Goal: Transaction & Acquisition: Book appointment/travel/reservation

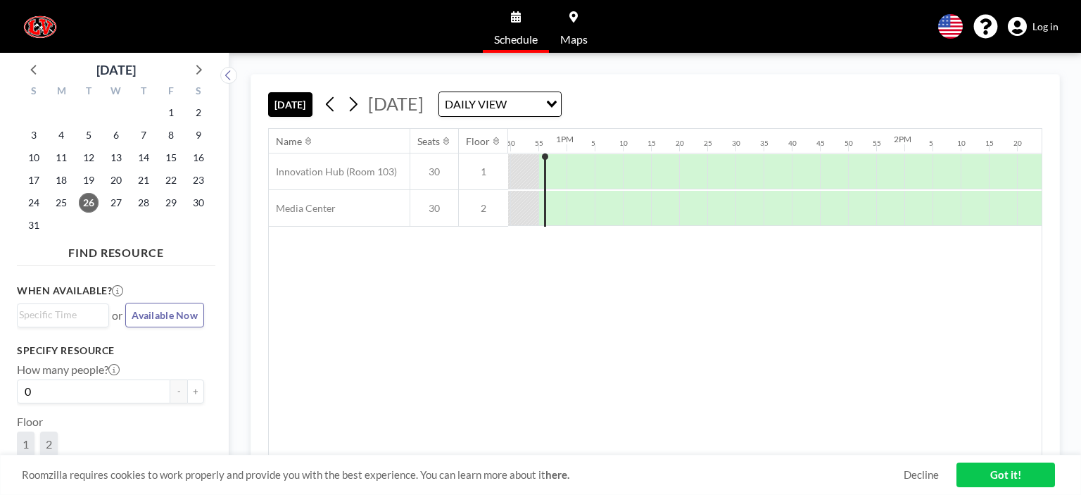
scroll to position [0, 4333]
click at [359, 101] on icon at bounding box center [352, 104] width 13 height 21
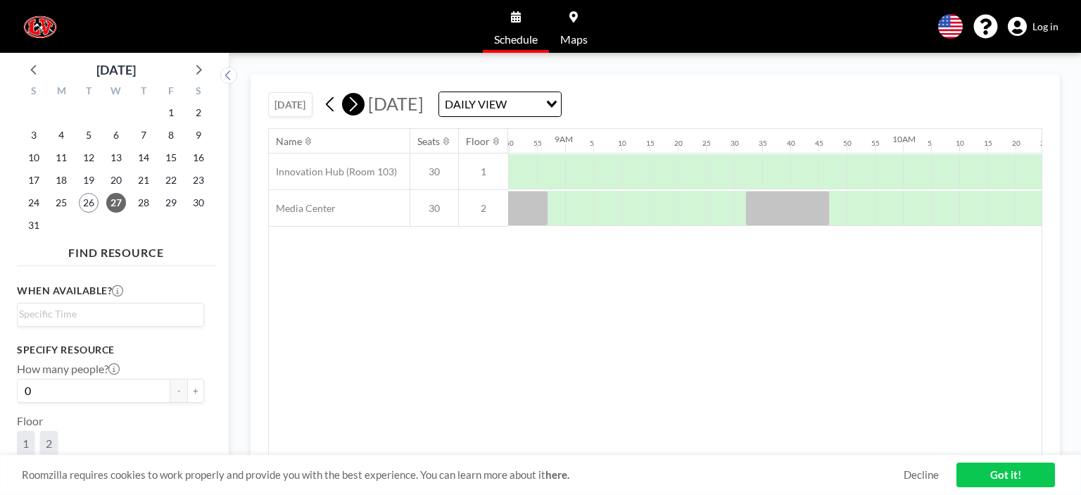
scroll to position [0, 2983]
drag, startPoint x: 516, startPoint y: 137, endPoint x: 620, endPoint y: 149, distance: 104.8
click at [630, 203] on div at bounding box center [634, 208] width 28 height 35
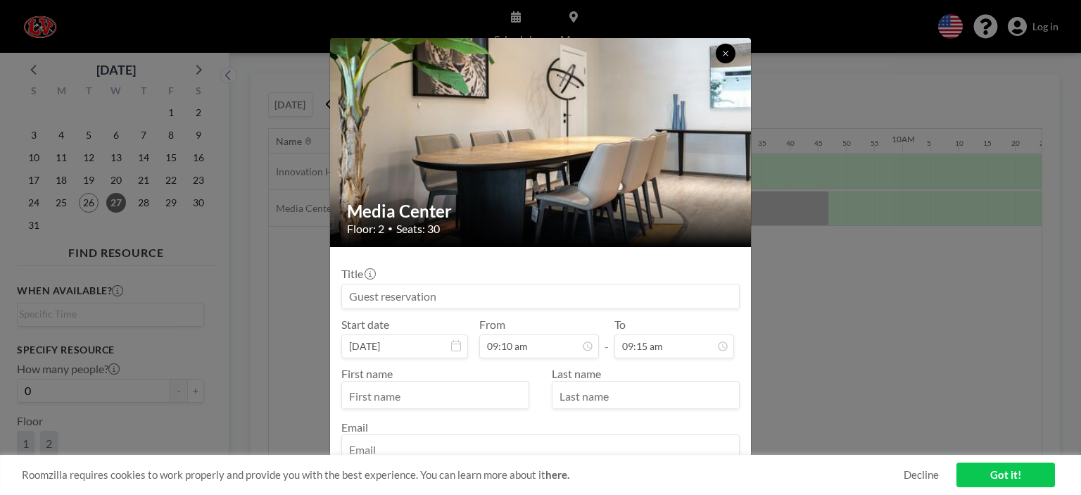
click at [717, 51] on button at bounding box center [725, 54] width 20 height 20
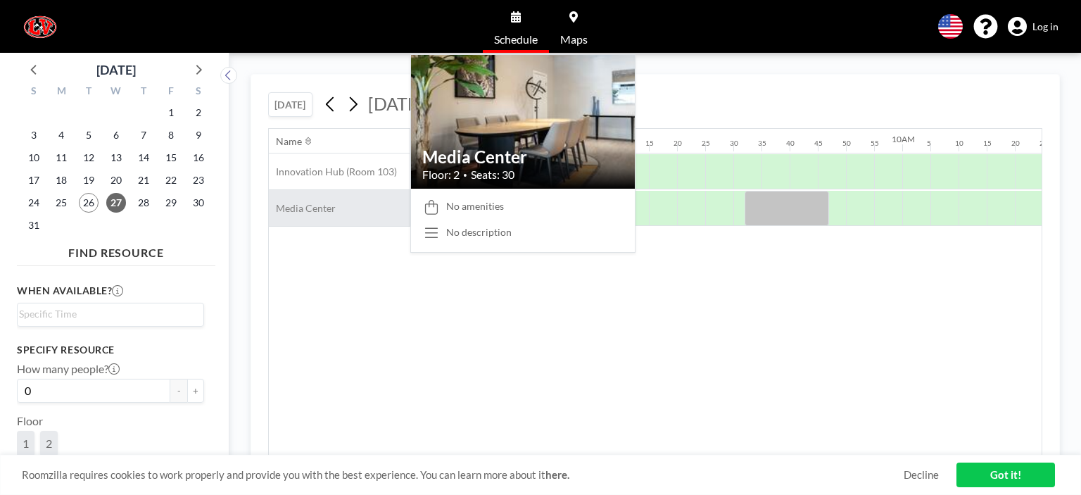
click at [312, 213] on span "Media Center" at bounding box center [302, 208] width 67 height 13
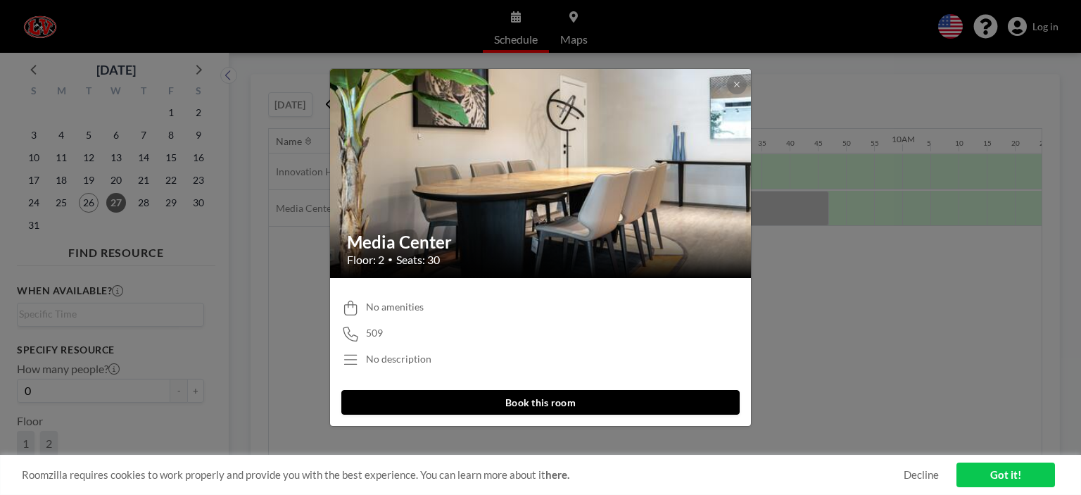
click at [540, 396] on button "Book this room" at bounding box center [540, 402] width 398 height 25
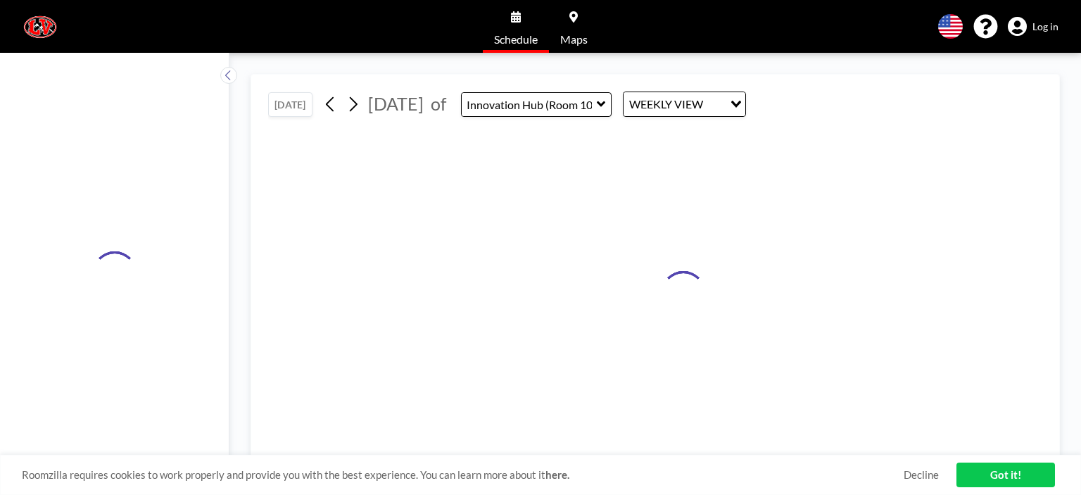
type input "Media Center"
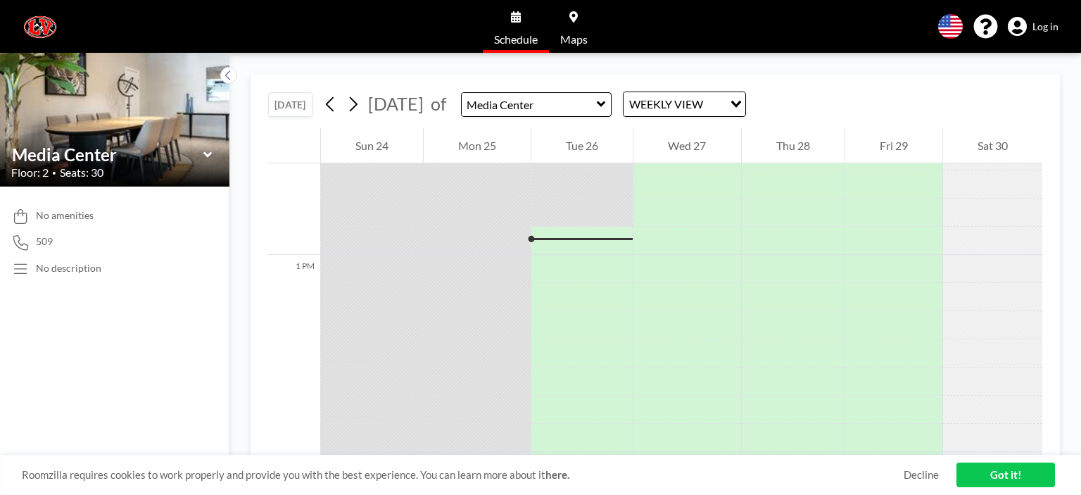
scroll to position [4333, 0]
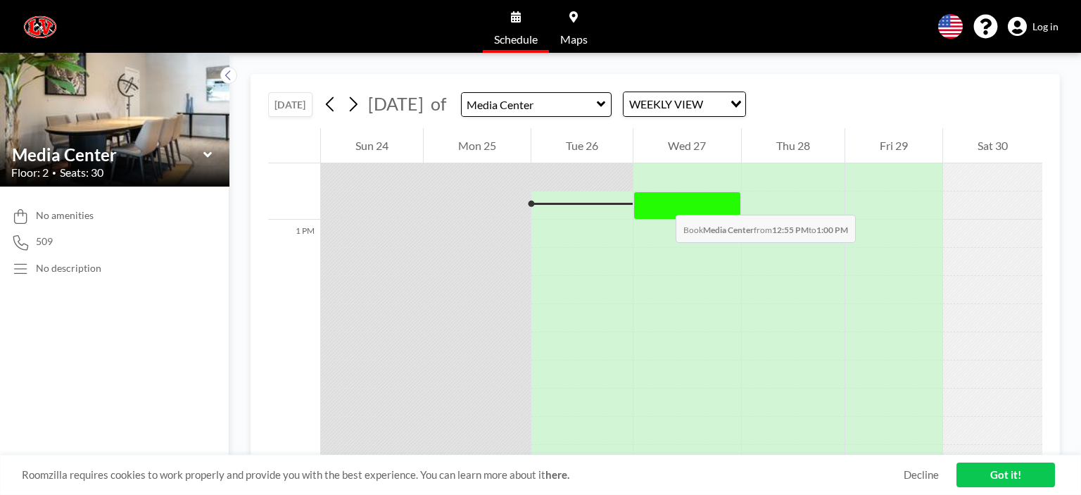
click at [661, 200] on div at bounding box center [686, 205] width 107 height 28
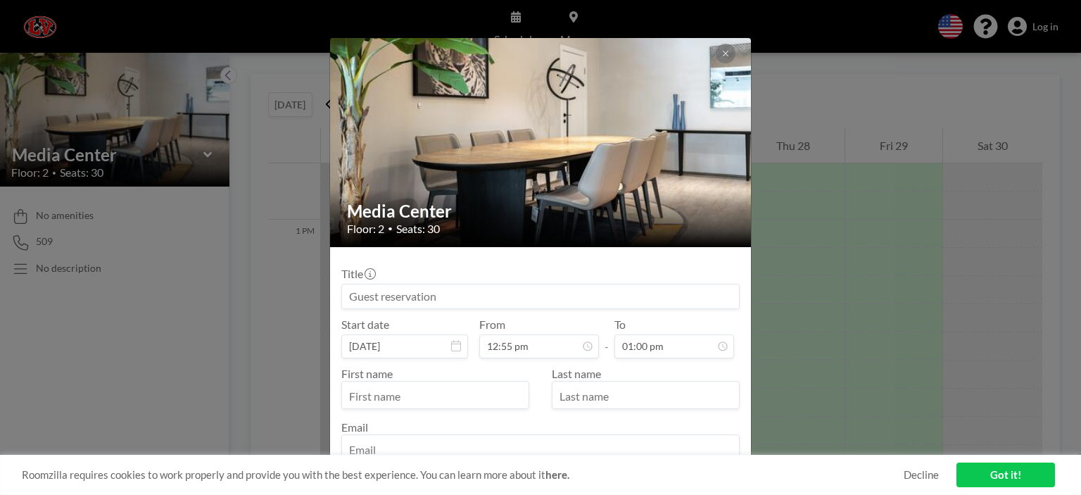
click at [435, 293] on input at bounding box center [540, 296] width 397 height 24
type input "s"
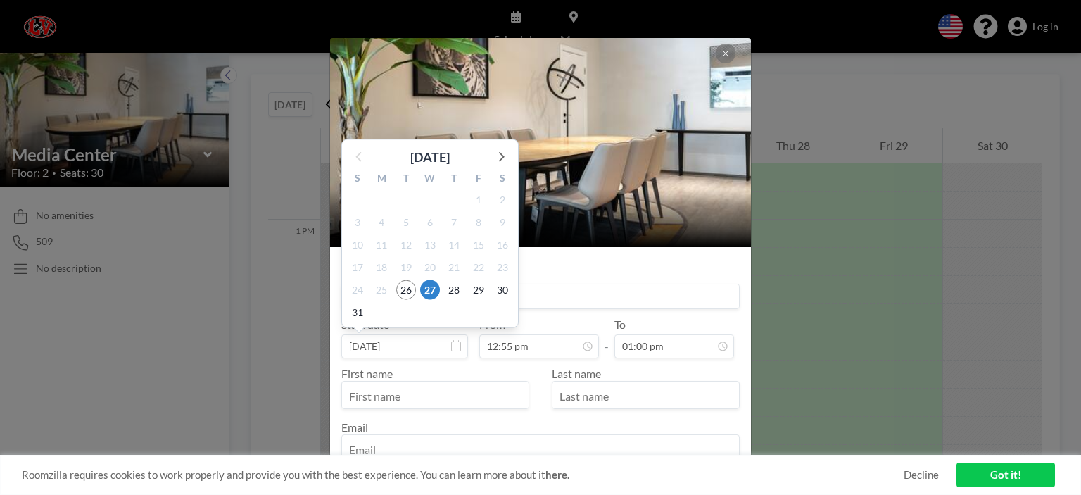
type input "[PERSON_NAME]"
click at [457, 352] on input "[DATE]" at bounding box center [404, 346] width 127 height 24
click at [431, 288] on span "27" at bounding box center [430, 290] width 20 height 20
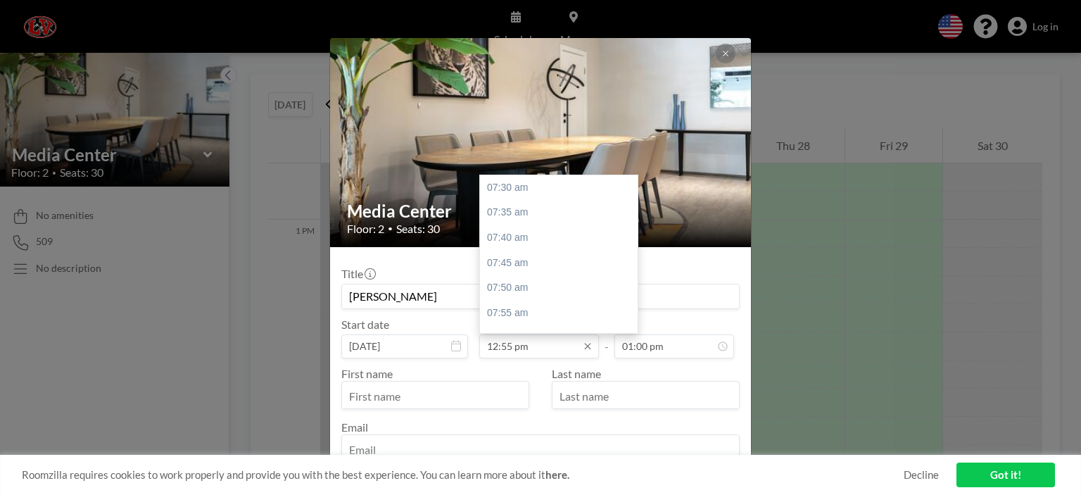
scroll to position [1628, 0]
click at [498, 348] on input "12:55 pm" at bounding box center [539, 346] width 120 height 24
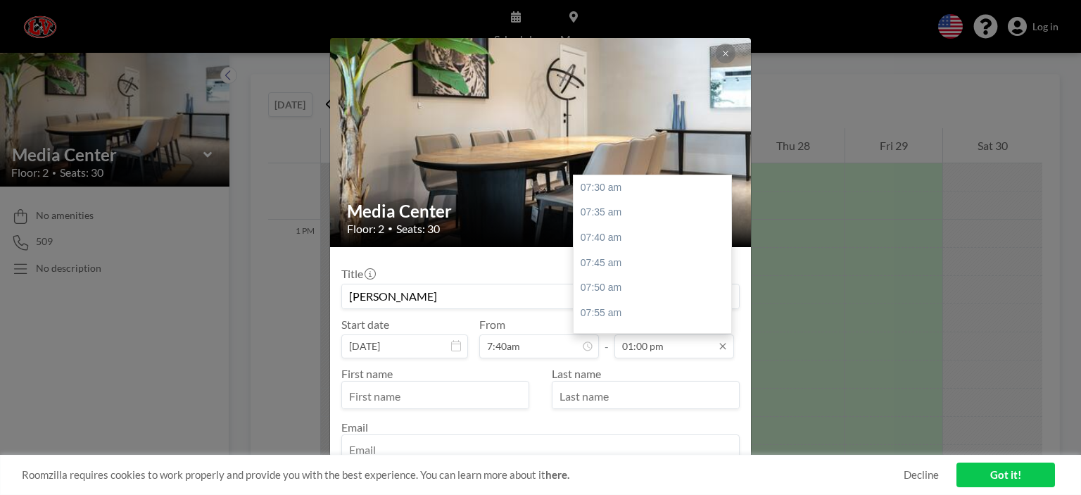
scroll to position [1653, 0]
type input "12:55 pm"
click at [636, 350] on input "01:00 pm" at bounding box center [674, 346] width 120 height 24
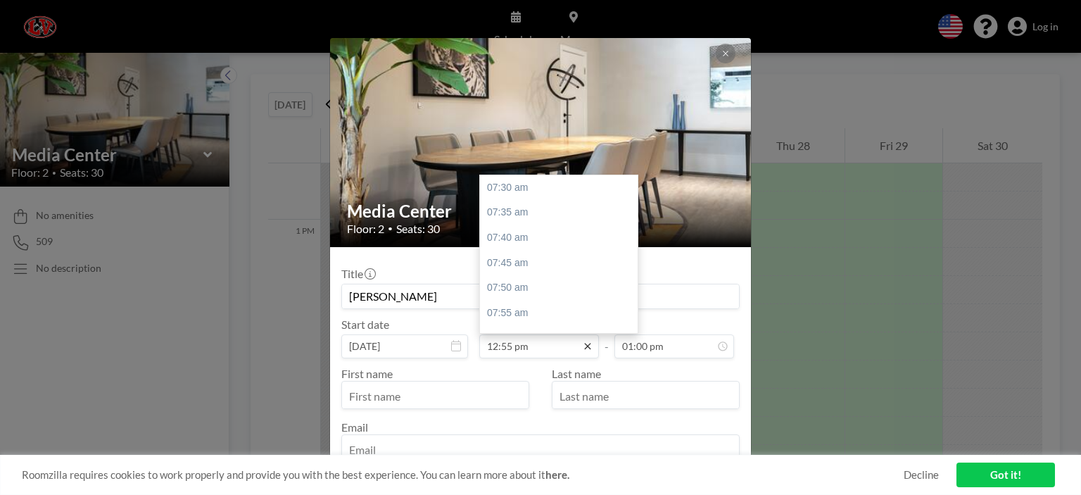
scroll to position [1628, 0]
click at [582, 351] on input "12:55 pm" at bounding box center [539, 346] width 120 height 24
click at [582, 345] on icon at bounding box center [587, 345] width 11 height 11
click at [584, 345] on icon at bounding box center [587, 346] width 6 height 6
click at [528, 343] on input "12:55 pm" at bounding box center [539, 346] width 120 height 24
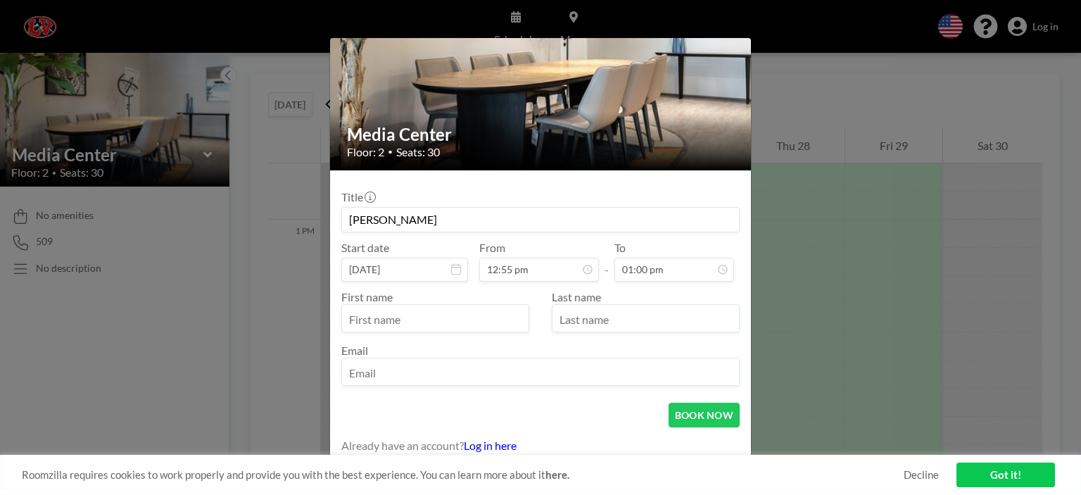
scroll to position [82, 0]
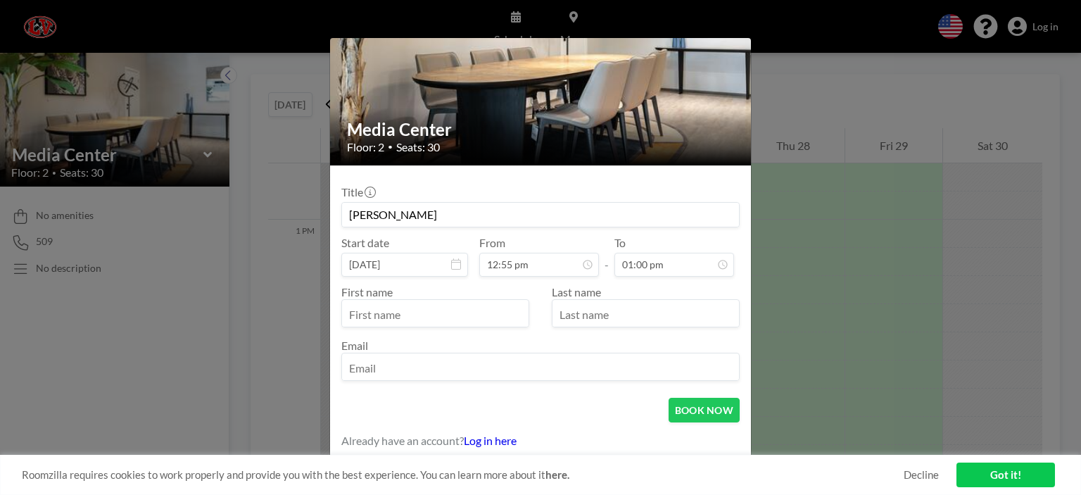
click at [490, 435] on link "Log in here" at bounding box center [490, 439] width 53 height 13
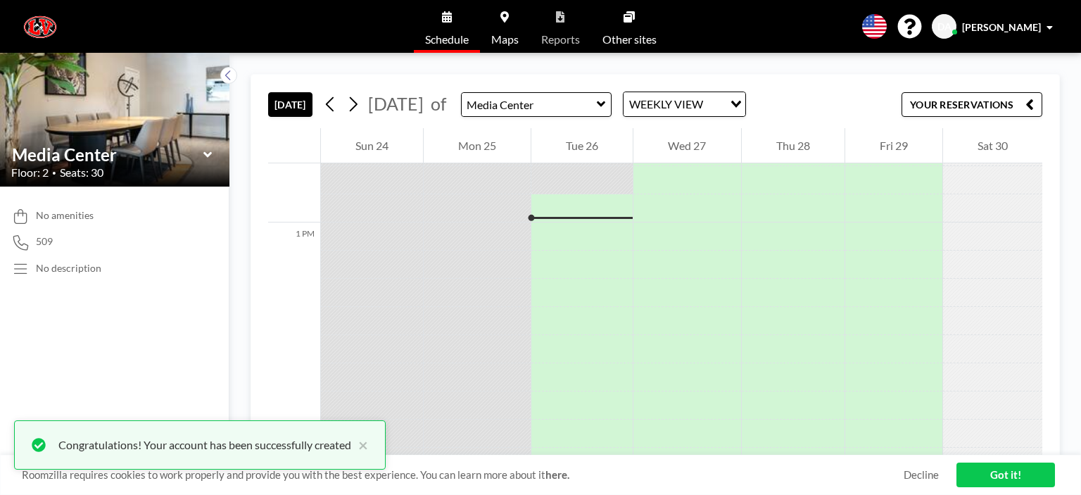
scroll to position [4333, 0]
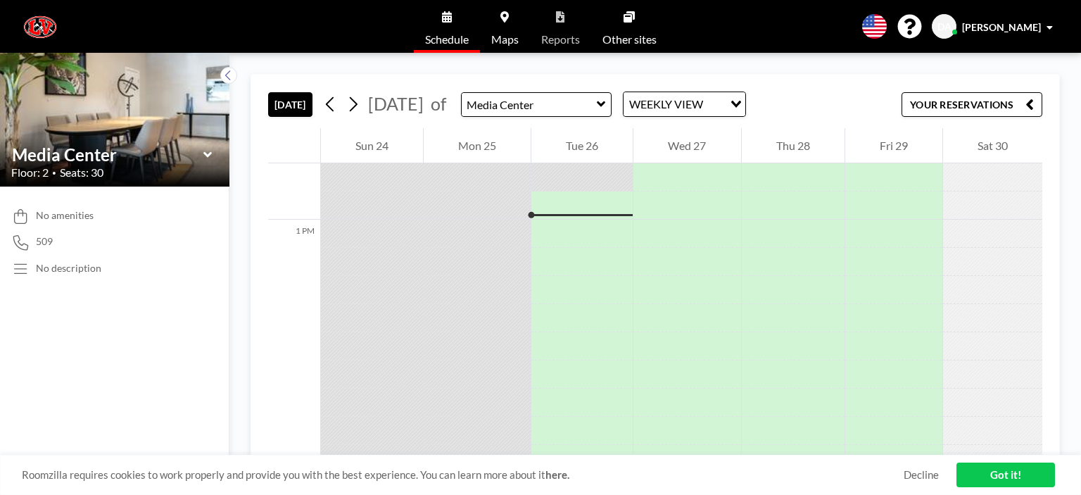
click at [741, 102] on icon "Search for option" at bounding box center [736, 104] width 10 height 7
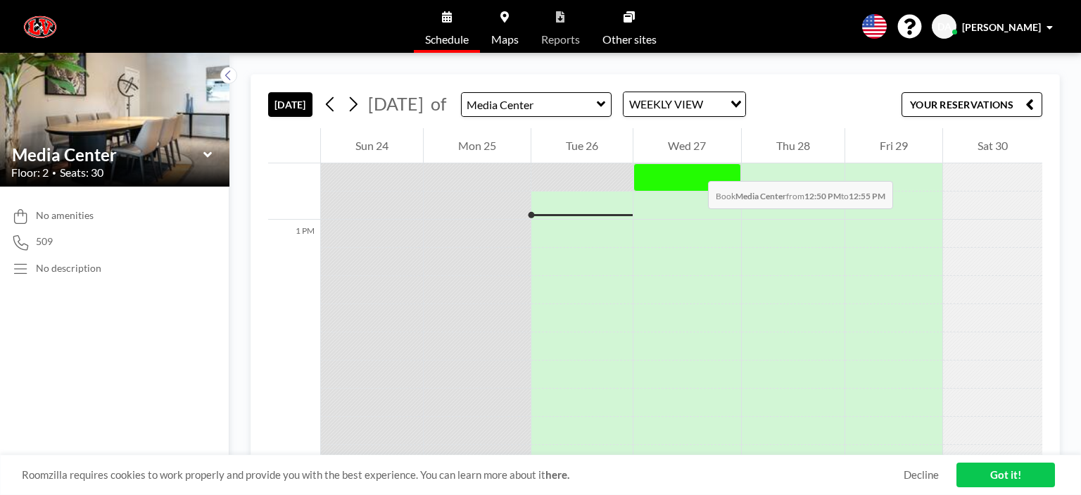
click at [694, 167] on div at bounding box center [686, 177] width 107 height 28
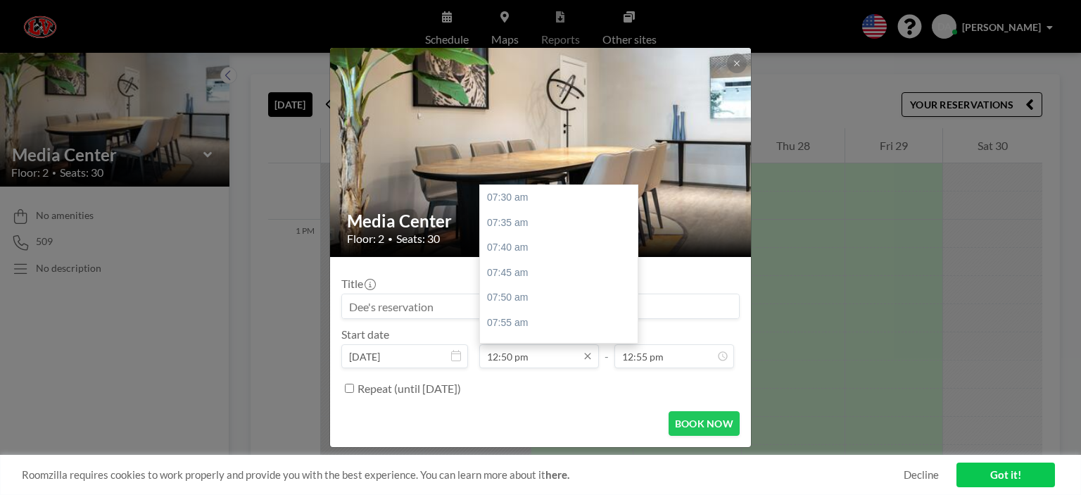
scroll to position [1603, 0]
click at [588, 356] on icon at bounding box center [587, 356] width 6 height 6
click at [589, 354] on icon at bounding box center [587, 356] width 6 height 6
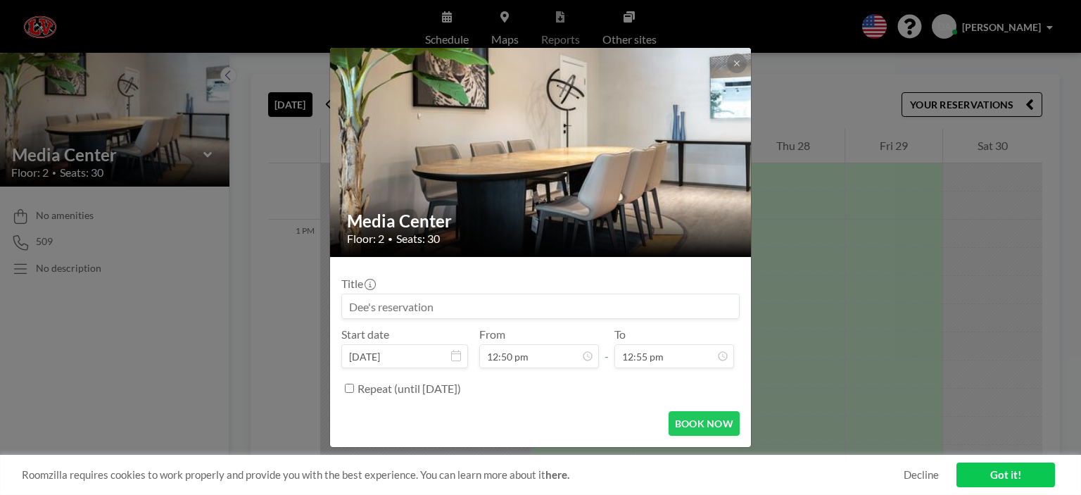
scroll to position [1628, 0]
click at [732, 61] on icon at bounding box center [736, 63] width 8 height 8
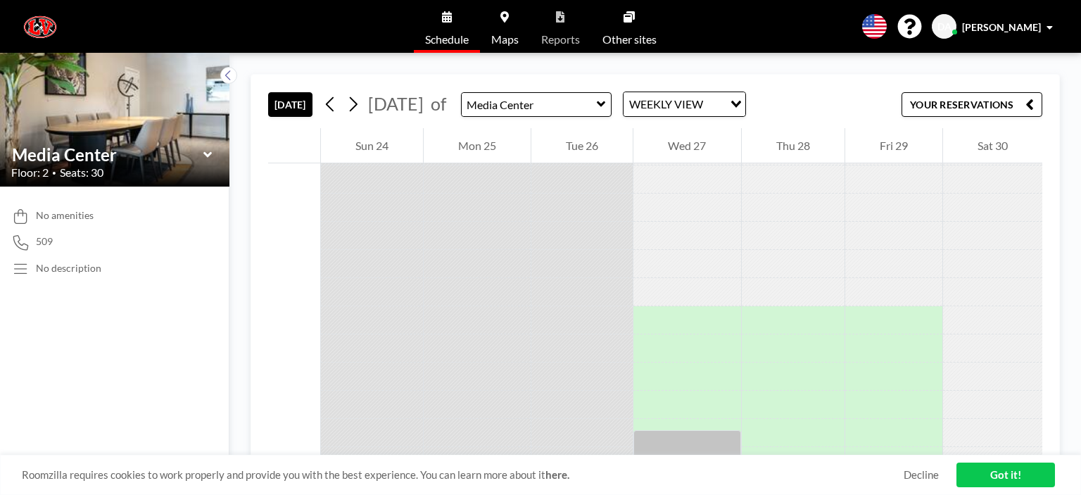
scroll to position [2330, 0]
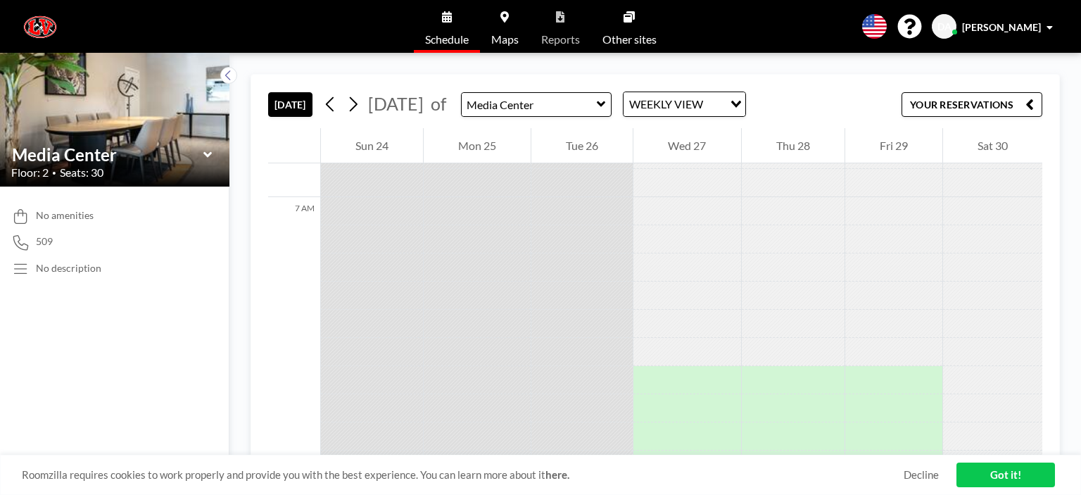
click at [304, 229] on div "7 AM" at bounding box center [294, 366] width 52 height 338
click at [659, 209] on div at bounding box center [686, 211] width 107 height 28
click at [687, 209] on div at bounding box center [686, 211] width 107 height 28
click at [670, 242] on div at bounding box center [686, 239] width 107 height 28
click at [1014, 474] on link "Got it!" at bounding box center [1005, 474] width 98 height 25
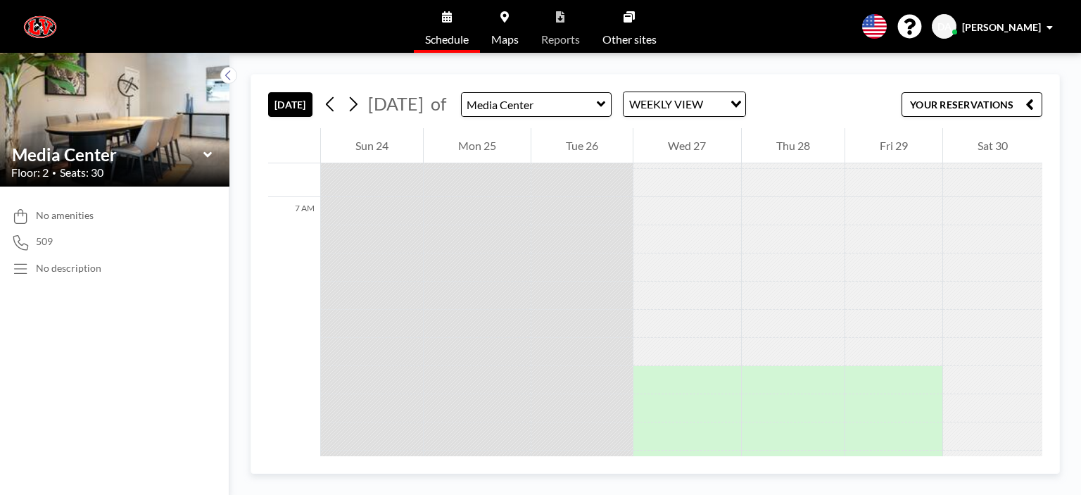
click at [675, 241] on div at bounding box center [686, 239] width 107 height 28
click at [693, 146] on div "Wed 27" at bounding box center [686, 145] width 107 height 35
click at [665, 245] on div at bounding box center [686, 239] width 107 height 28
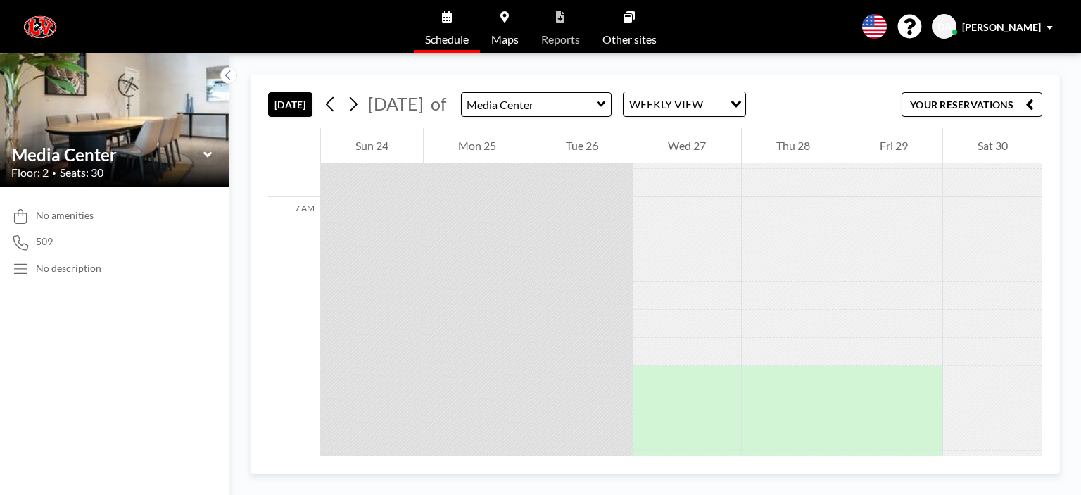
click at [671, 238] on div at bounding box center [686, 239] width 107 height 28
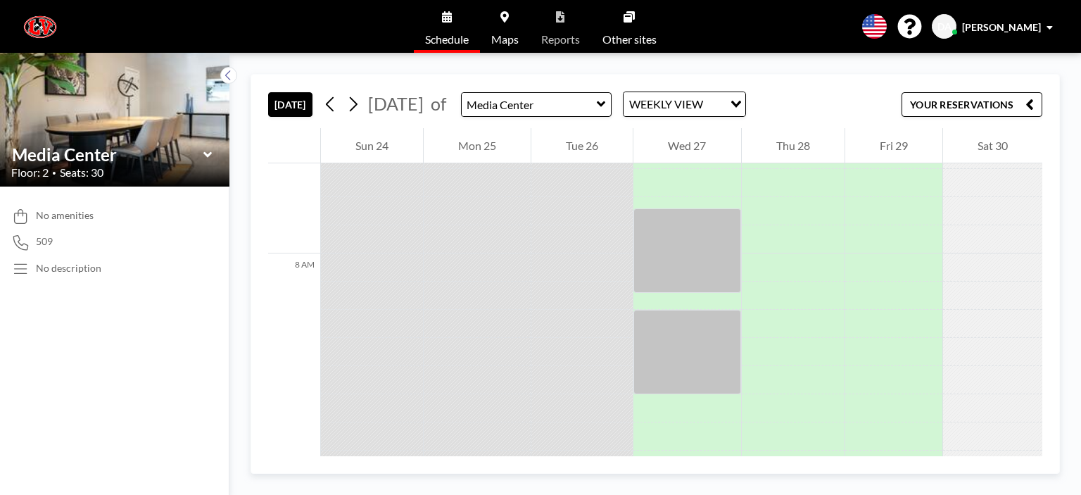
scroll to position [2893, 0]
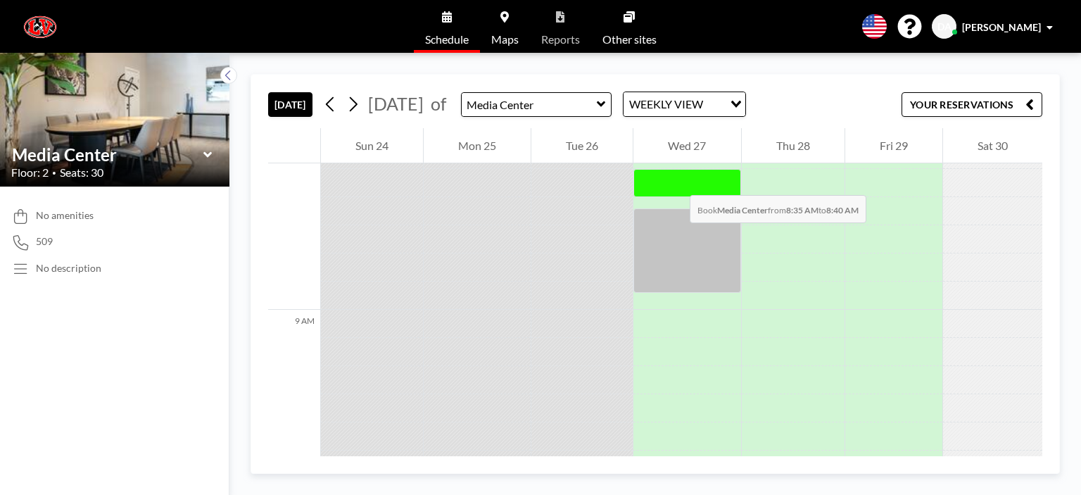
click at [675, 181] on div at bounding box center [686, 183] width 107 height 28
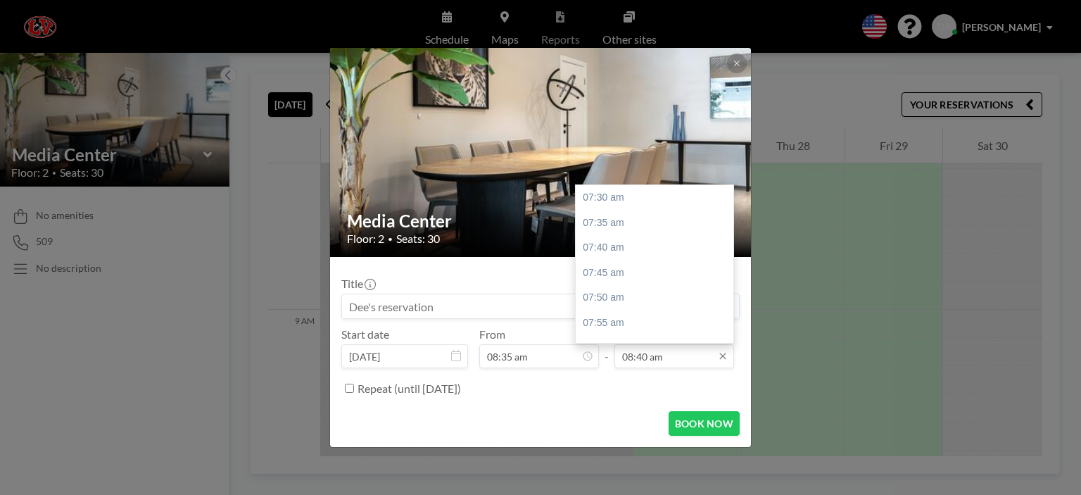
scroll to position [350, 0]
click at [622, 276] on div "08:55 am" at bounding box center [657, 272] width 165 height 25
type input "08:55 am"
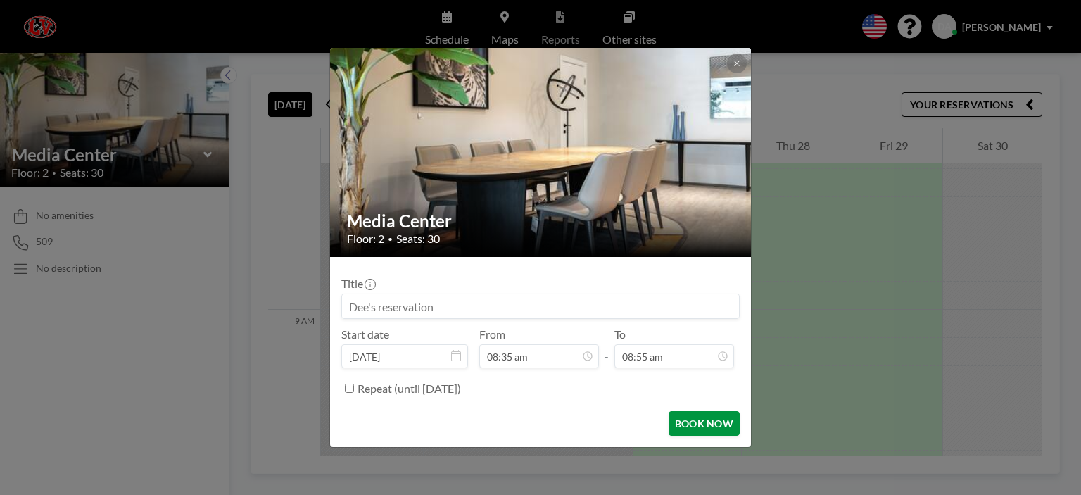
scroll to position [425, 0]
click at [377, 300] on input at bounding box center [540, 306] width 397 height 24
drag, startPoint x: 437, startPoint y: 303, endPoint x: 281, endPoint y: 298, distance: 156.3
click at [281, 298] on div "Media Center Floor: 2 • Seats: 30 Title Start date Aug 27, 2025 From 08:35 am -…" at bounding box center [540, 247] width 1081 height 495
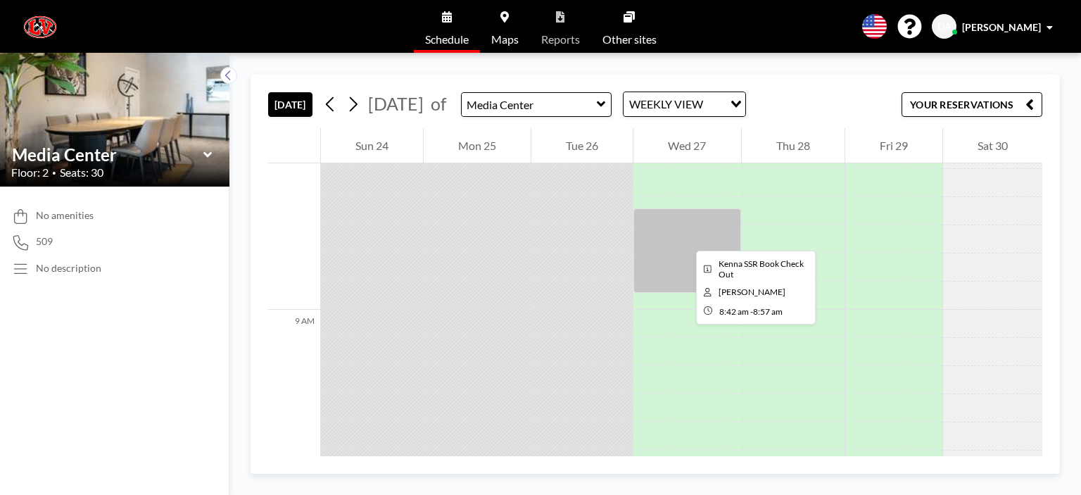
click at [684, 238] on div at bounding box center [686, 250] width 107 height 84
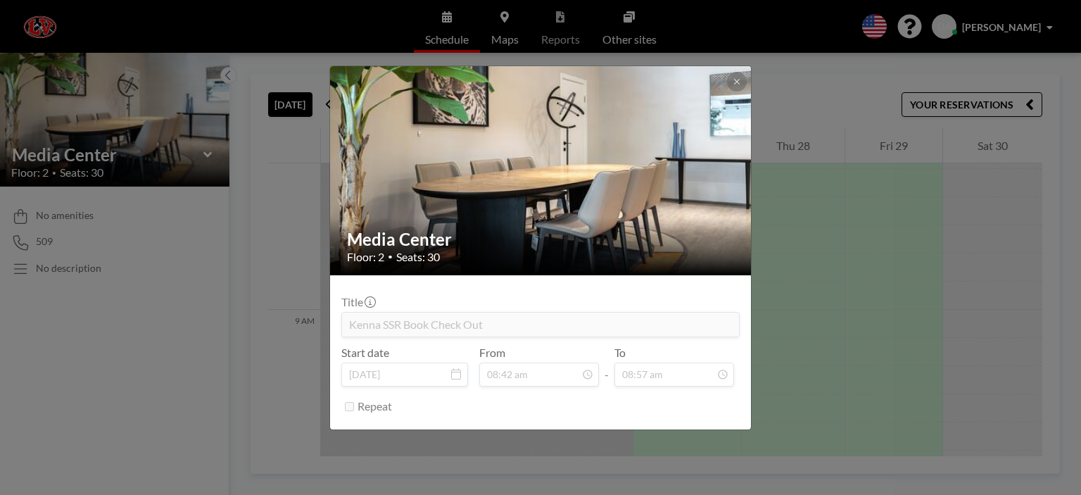
click at [829, 284] on div "Media Center Floor: 2 • Seats: 30 Title Kenna SSR Book Check Out Start date Aug…" at bounding box center [540, 247] width 1081 height 495
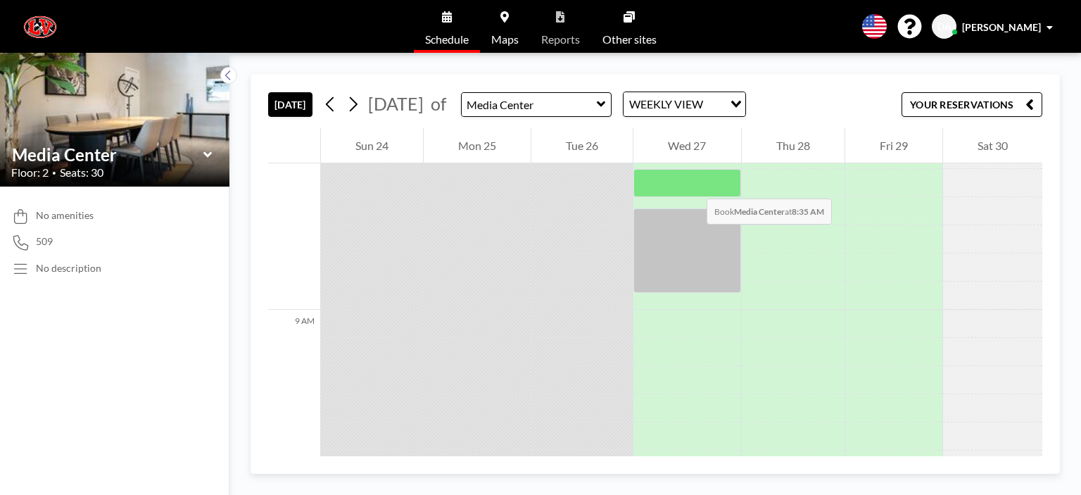
click at [692, 184] on div at bounding box center [686, 183] width 107 height 28
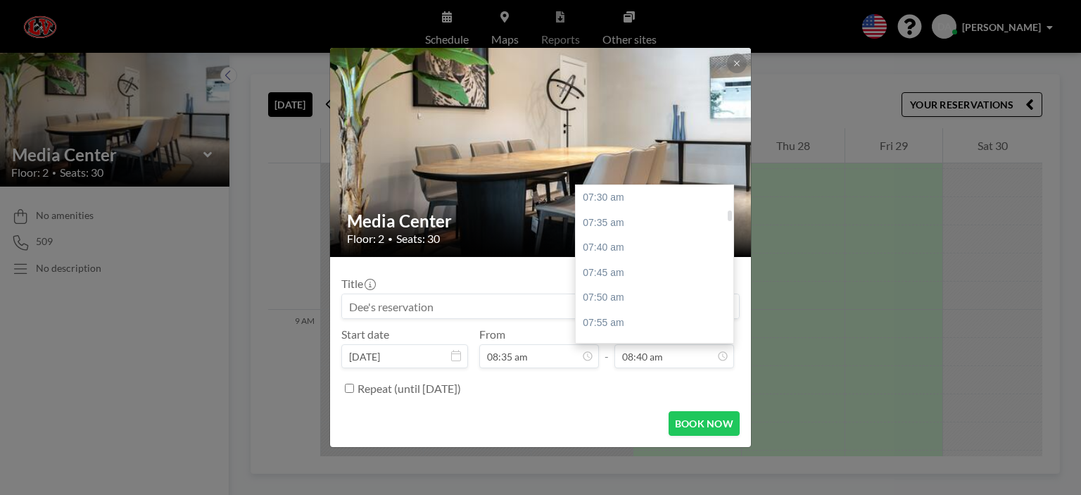
scroll to position [350, 0]
click at [610, 271] on div "08:55 am" at bounding box center [657, 272] width 165 height 25
type input "08:55 am"
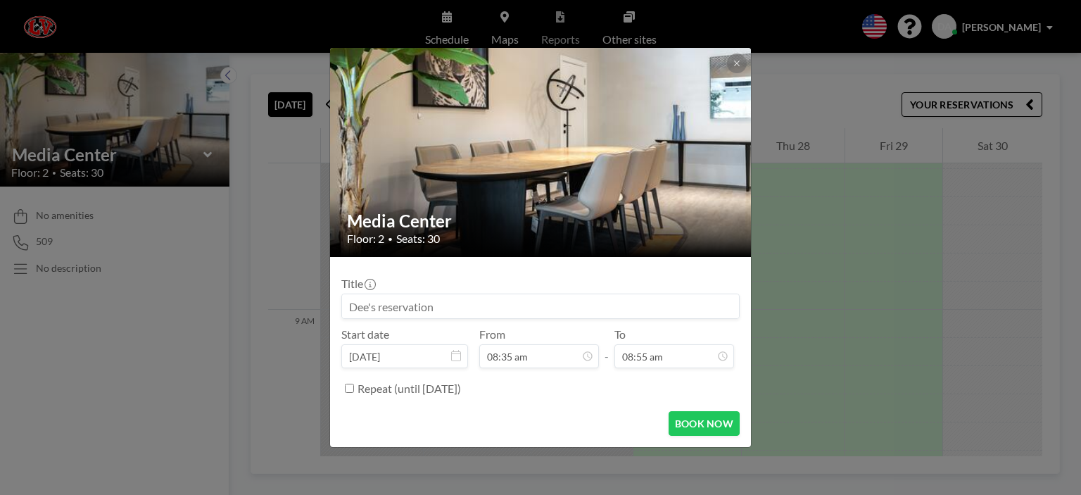
click at [435, 302] on input at bounding box center [540, 306] width 397 height 24
type input "Stahl Book Exchange"
click at [685, 425] on button "BOOK NOW" at bounding box center [703, 423] width 71 height 25
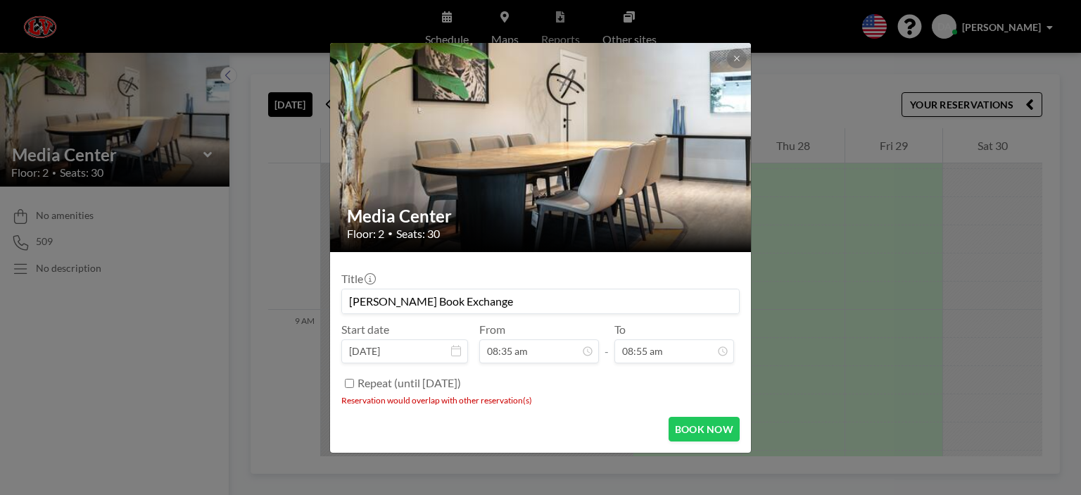
scroll to position [0, 0]
click at [738, 55] on icon at bounding box center [736, 58] width 8 height 8
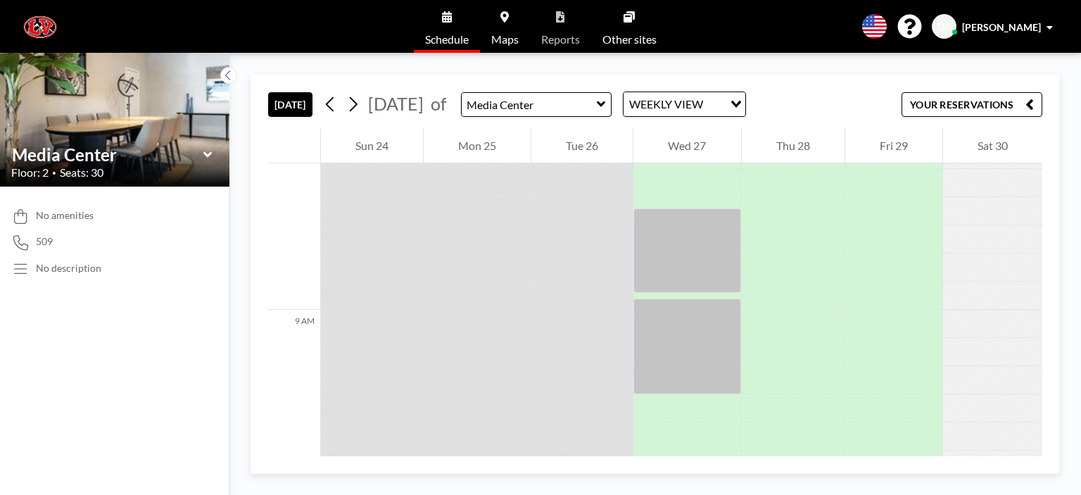
scroll to position [2611, 0]
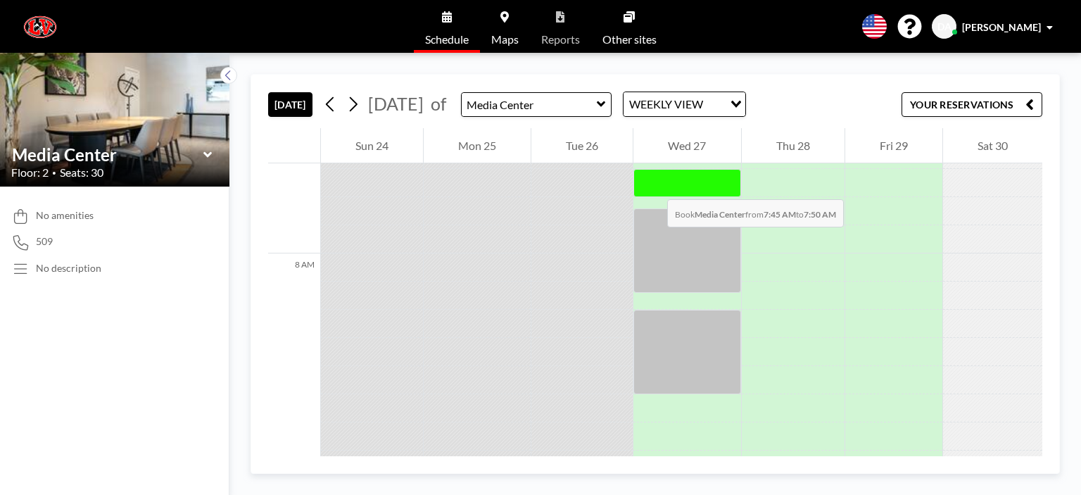
click at [653, 185] on div at bounding box center [686, 183] width 107 height 28
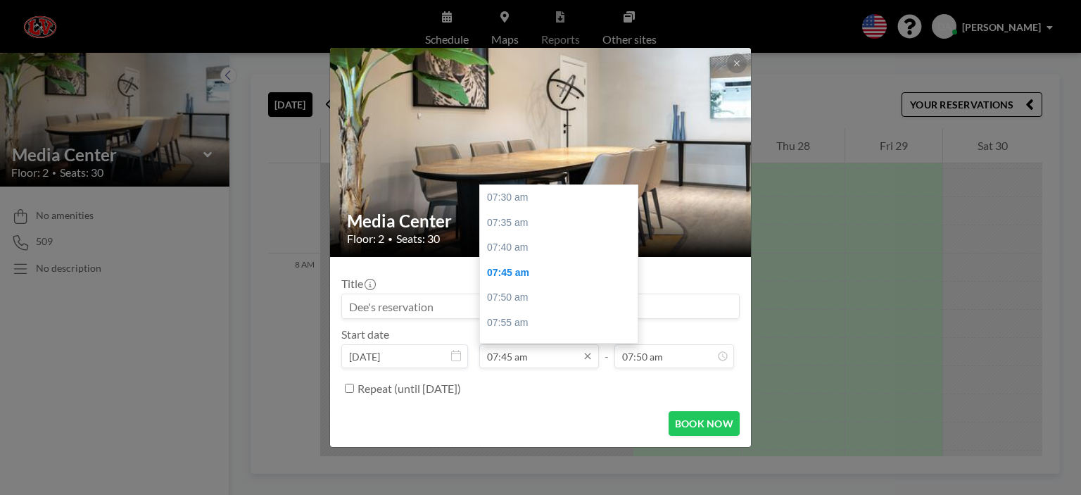
scroll to position [75, 0]
click at [508, 354] on input "07:45 am" at bounding box center [539, 356] width 120 height 24
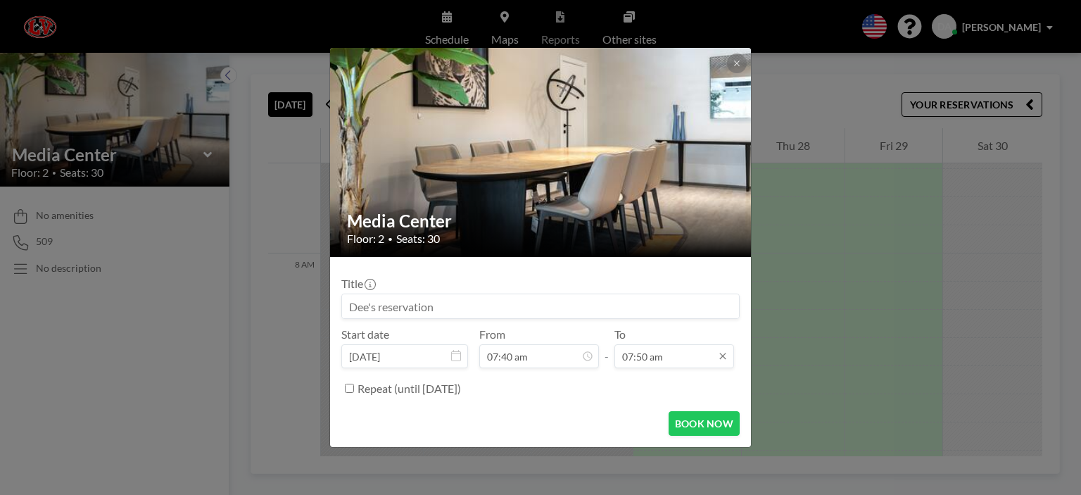
scroll to position [100, 0]
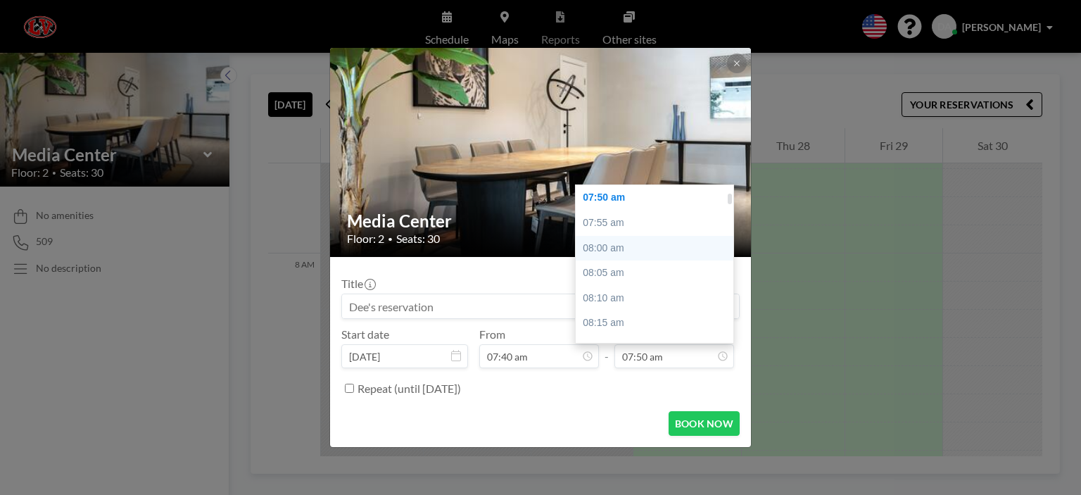
type input "07:40 am"
click at [616, 248] on div "08:00 am" at bounding box center [657, 248] width 165 height 25
type input "08:00 am"
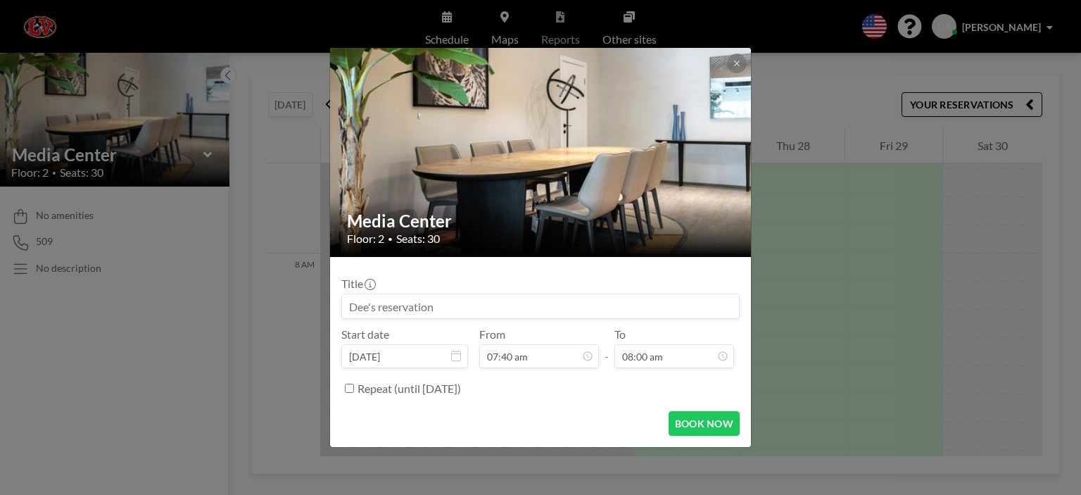
click at [352, 309] on input at bounding box center [540, 306] width 397 height 24
type input "Stahl Book Exchange"
click at [701, 423] on button "BOOK NOW" at bounding box center [703, 423] width 71 height 25
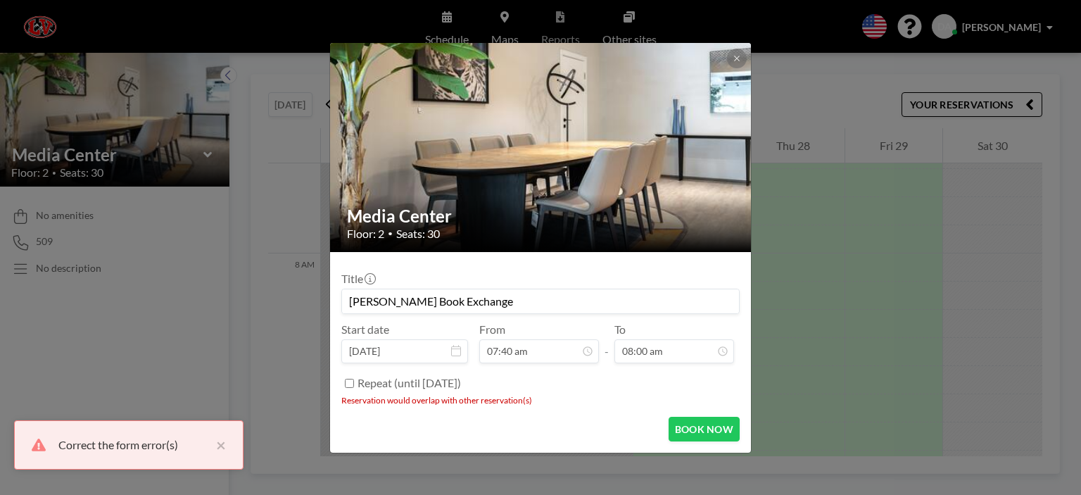
scroll to position [151, 0]
click at [734, 60] on icon at bounding box center [736, 58] width 5 height 5
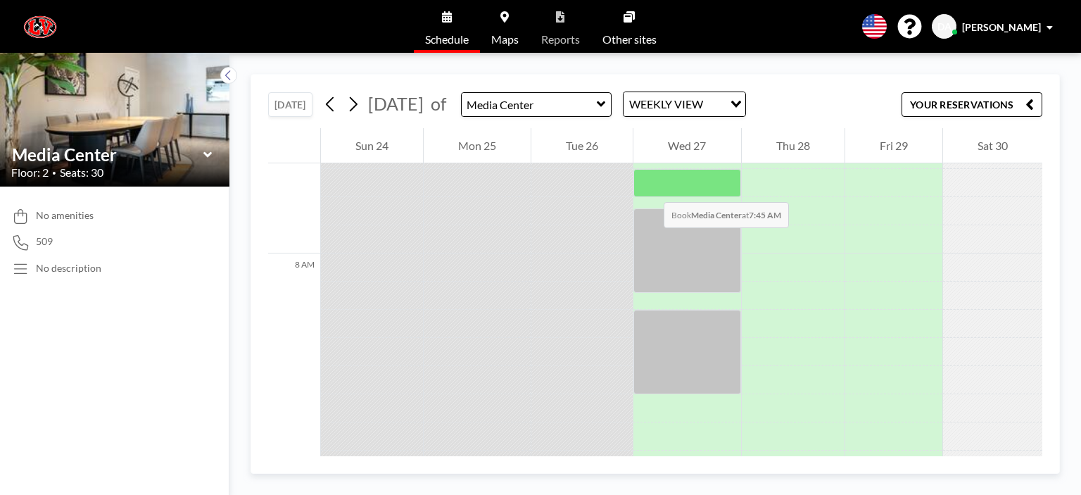
click at [649, 188] on div at bounding box center [686, 183] width 107 height 28
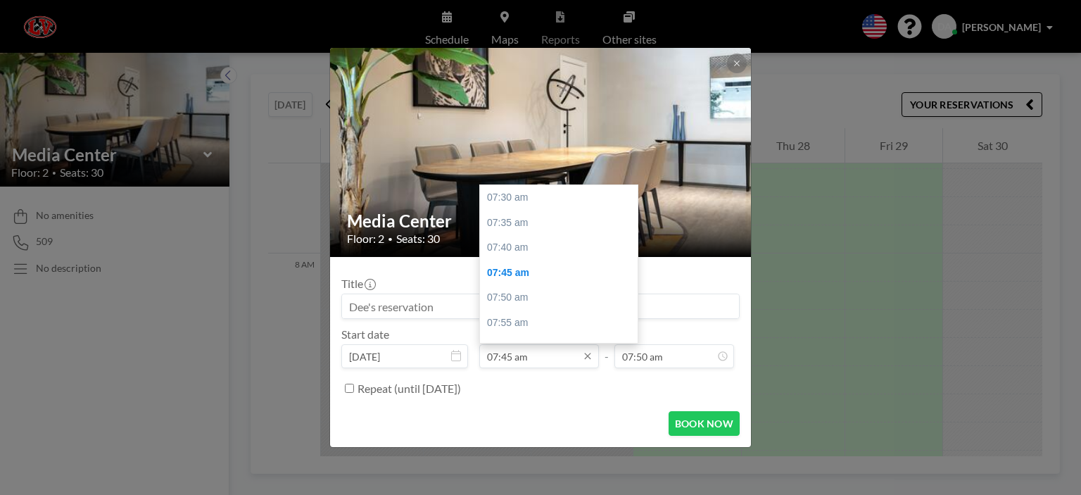
scroll to position [75, 0]
click at [531, 354] on input "07:45 am" at bounding box center [539, 356] width 120 height 24
click at [503, 355] on input "07:45 am" at bounding box center [539, 356] width 120 height 24
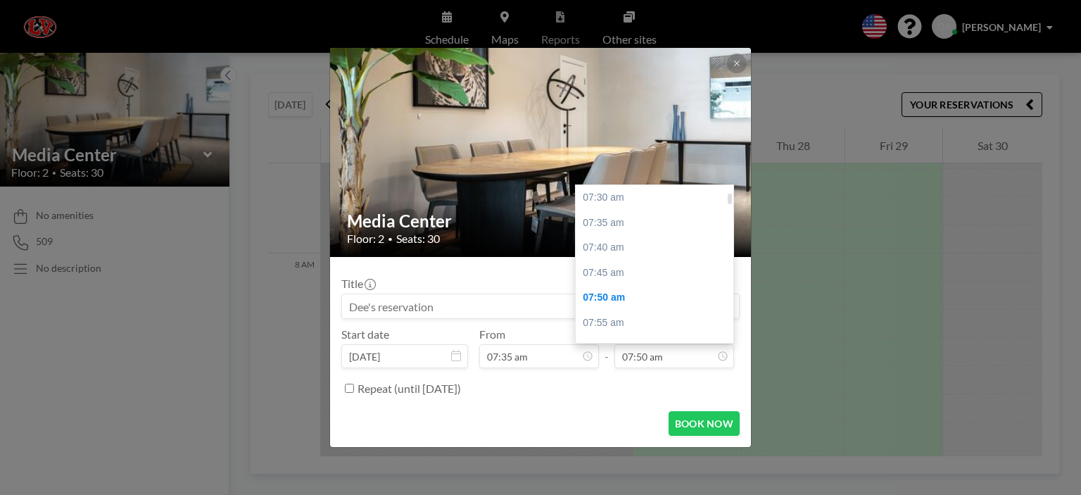
scroll to position [100, 0]
type input "07:35 am"
click at [619, 224] on div "07:55 am" at bounding box center [657, 222] width 165 height 25
type input "07:55 am"
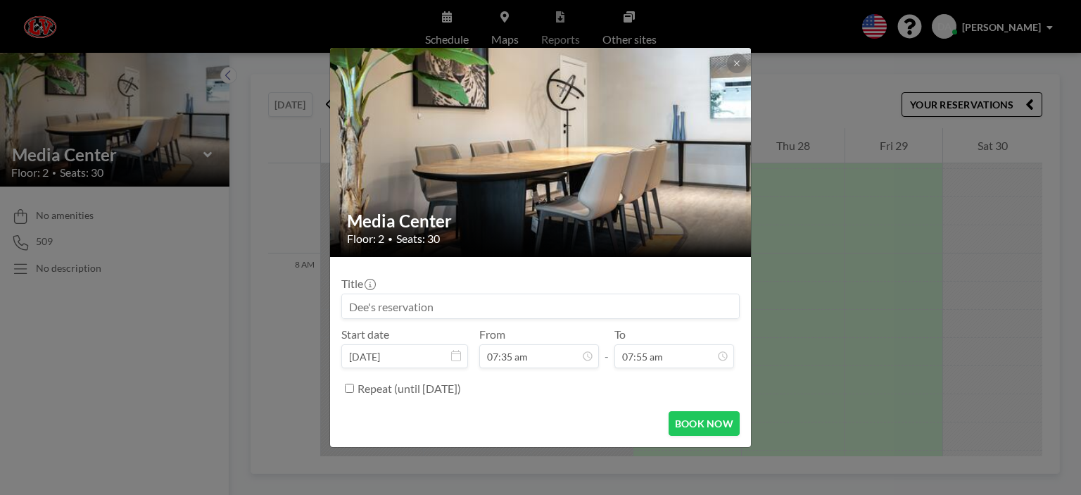
click at [349, 305] on input at bounding box center [540, 306] width 397 height 24
type input "Stahl Book exchange"
click at [696, 423] on button "BOOK NOW" at bounding box center [703, 423] width 71 height 25
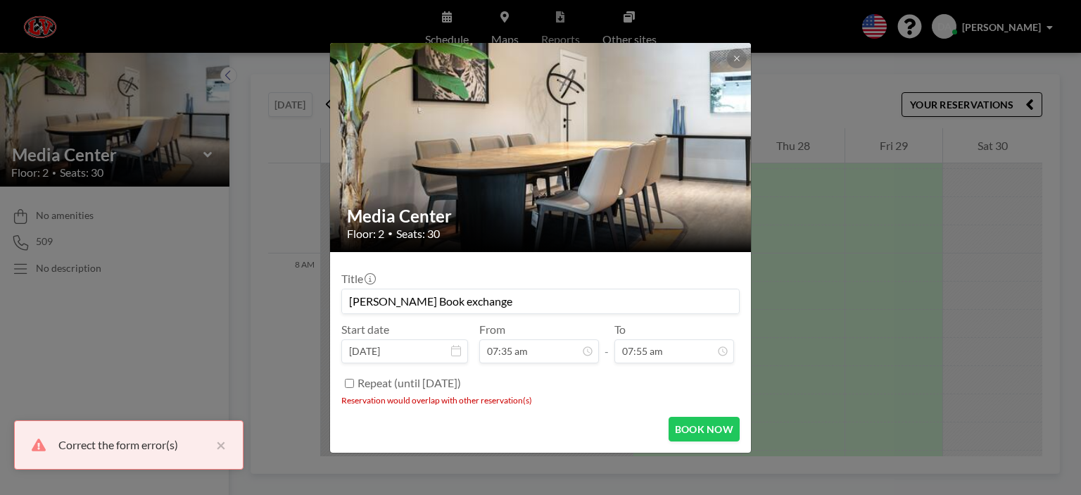
scroll to position [125, 0]
click at [732, 58] on icon at bounding box center [736, 58] width 8 height 8
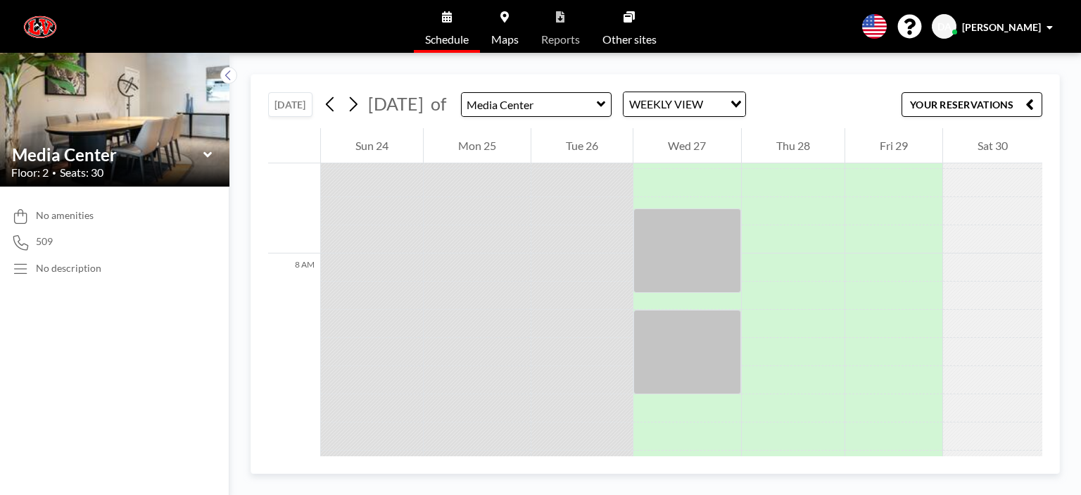
scroll to position [2330, 0]
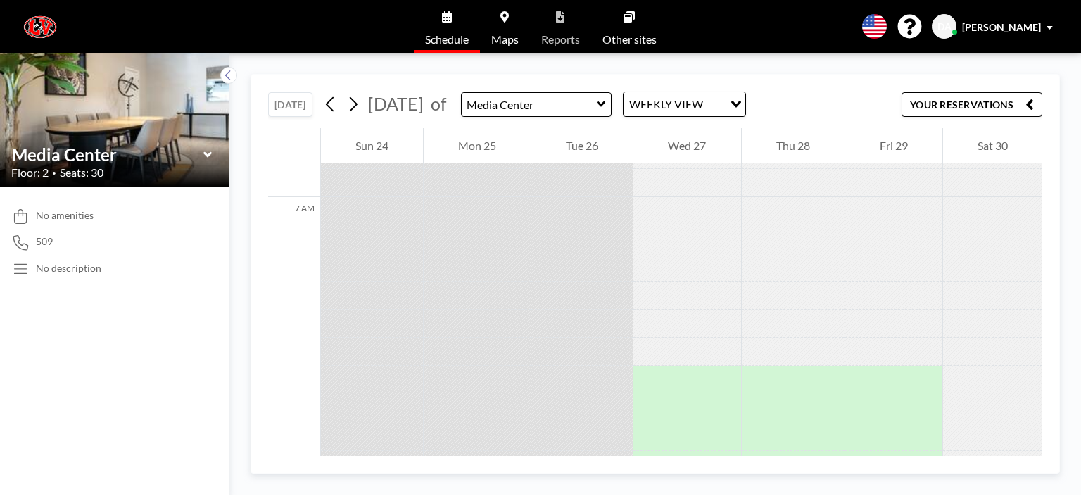
click at [651, 281] on div at bounding box center [686, 295] width 107 height 28
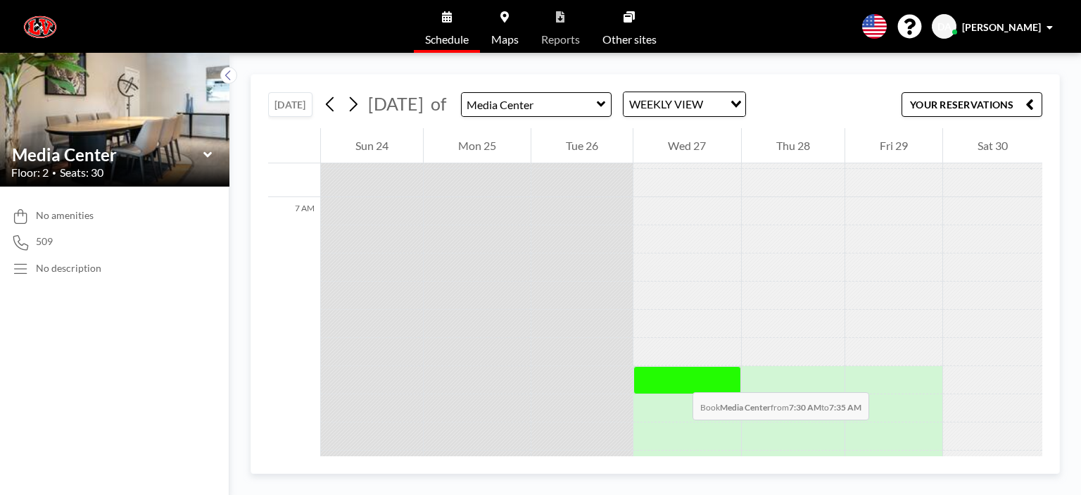
click at [678, 378] on div at bounding box center [686, 380] width 107 height 28
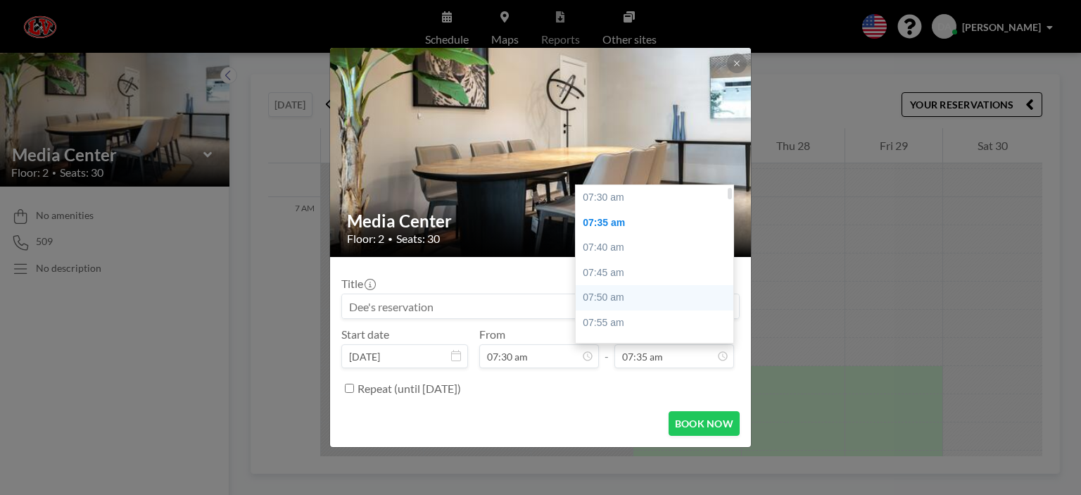
scroll to position [25, 0]
click at [605, 298] on div "07:55 am" at bounding box center [657, 297] width 165 height 25
type input "07:55 am"
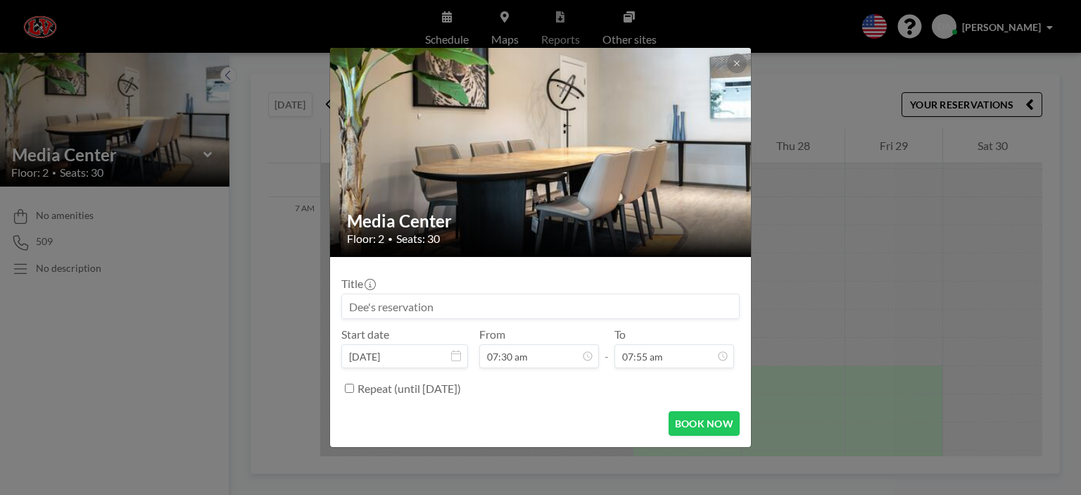
scroll to position [125, 0]
click at [436, 306] on input at bounding box center [540, 306] width 397 height 24
type input "[PERSON_NAME]"
click at [702, 424] on button "BOOK NOW" at bounding box center [703, 423] width 71 height 25
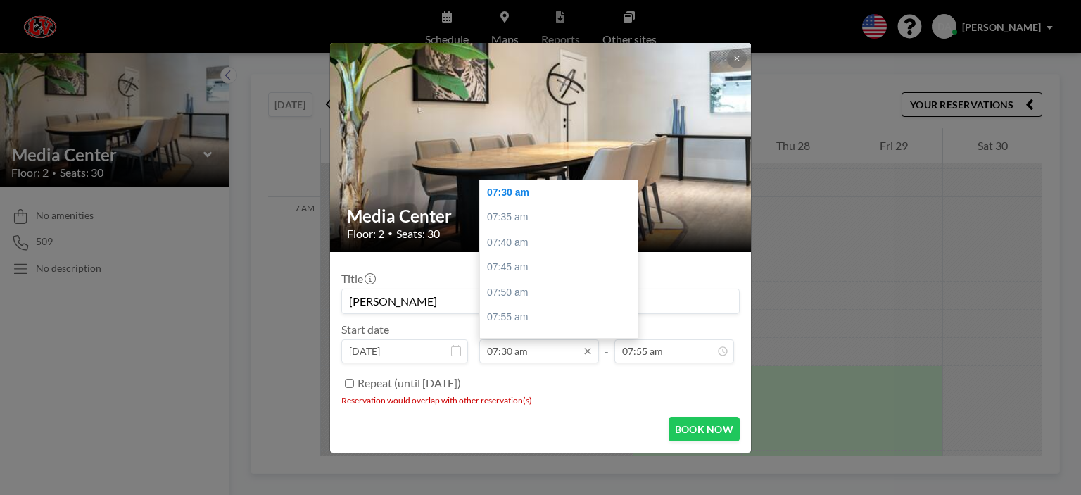
click at [511, 353] on input "07:30 am" at bounding box center [539, 351] width 120 height 24
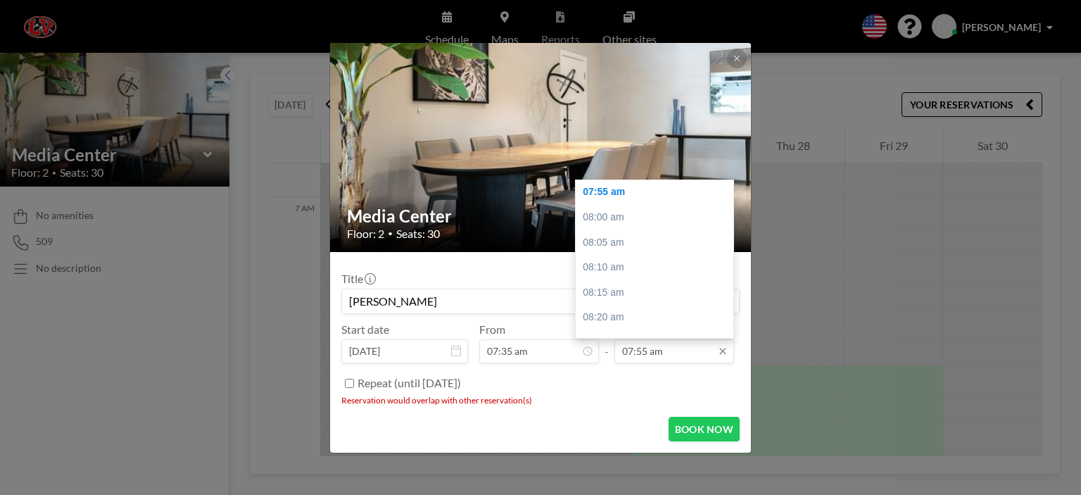
type input "07:35 am"
click at [647, 353] on input "07:55 am" at bounding box center [674, 351] width 120 height 24
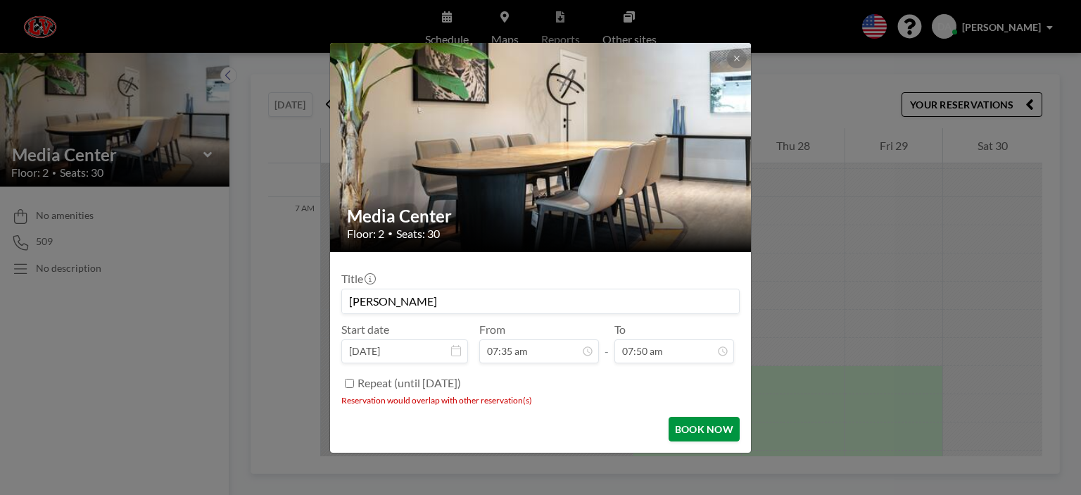
type input "07:50 am"
click at [706, 426] on button "BOOK NOW" at bounding box center [703, 428] width 71 height 25
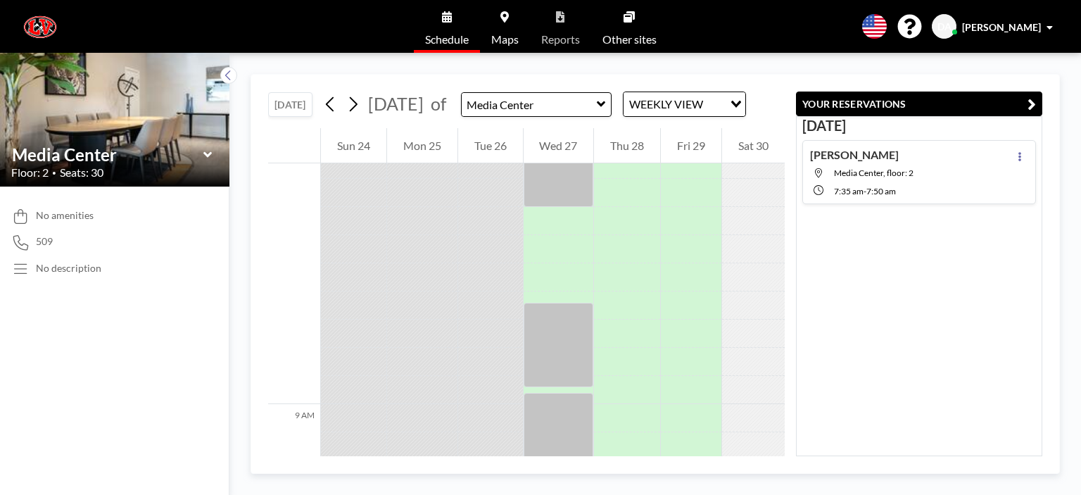
scroll to position [2827, 0]
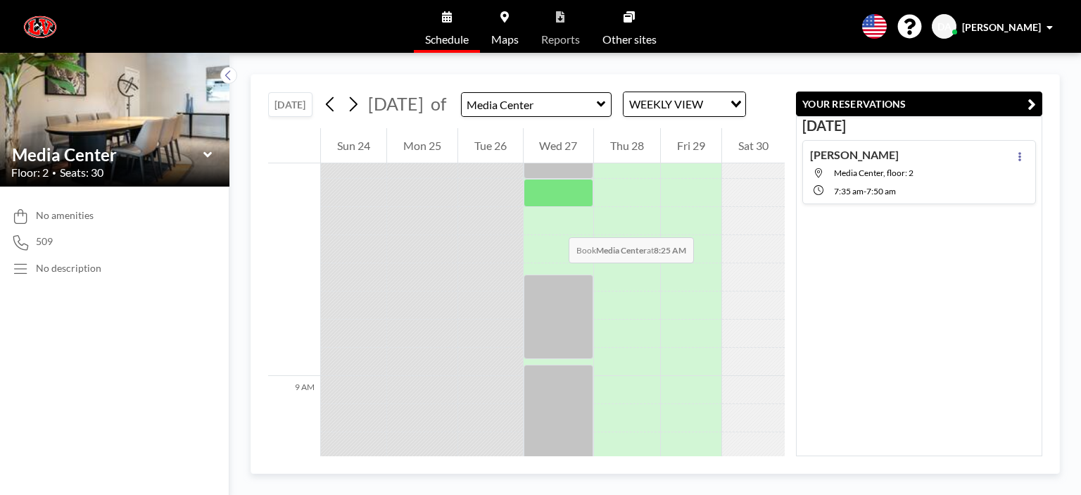
click at [554, 207] on div at bounding box center [558, 193] width 70 height 28
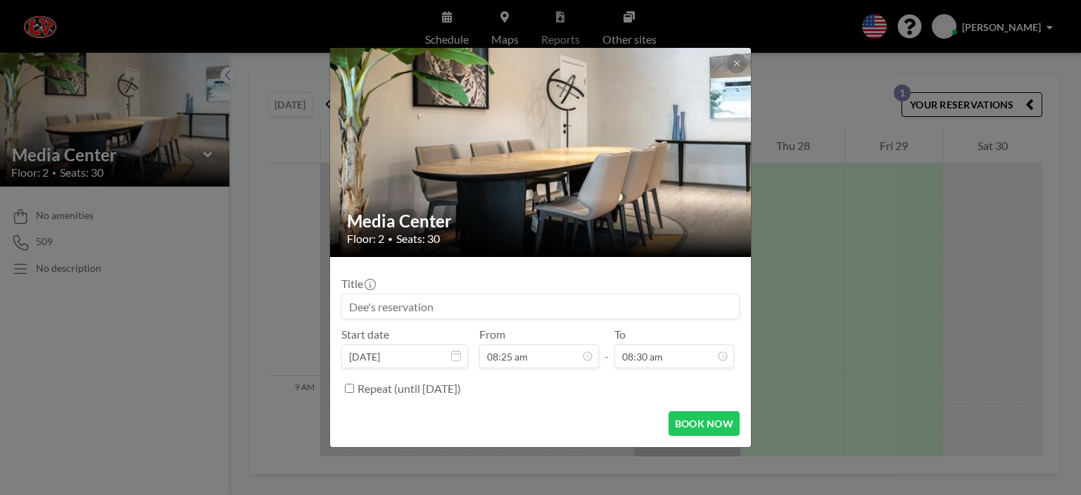
click at [394, 301] on input at bounding box center [540, 306] width 397 height 24
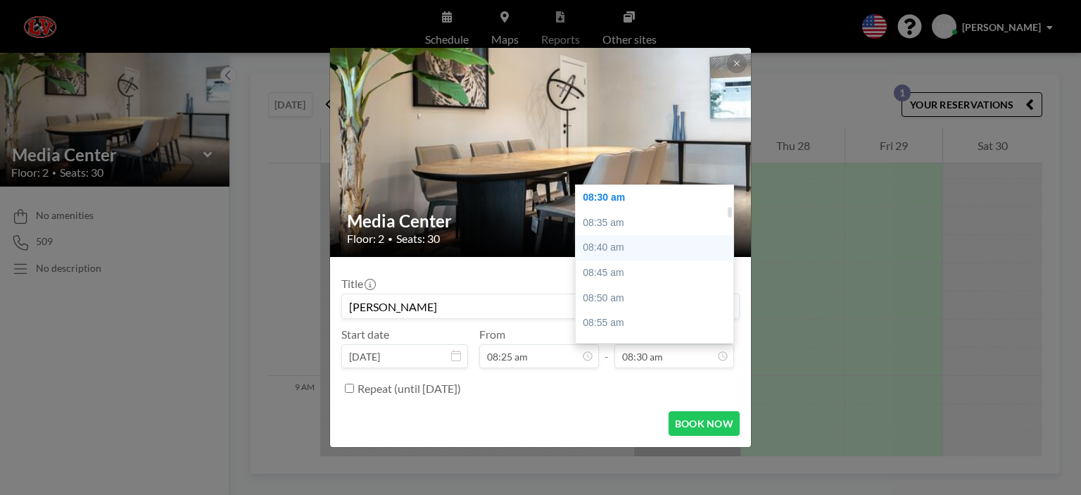
type input "[PERSON_NAME]"
click at [624, 249] on div "08:40 am" at bounding box center [657, 247] width 165 height 25
type input "08:40 am"
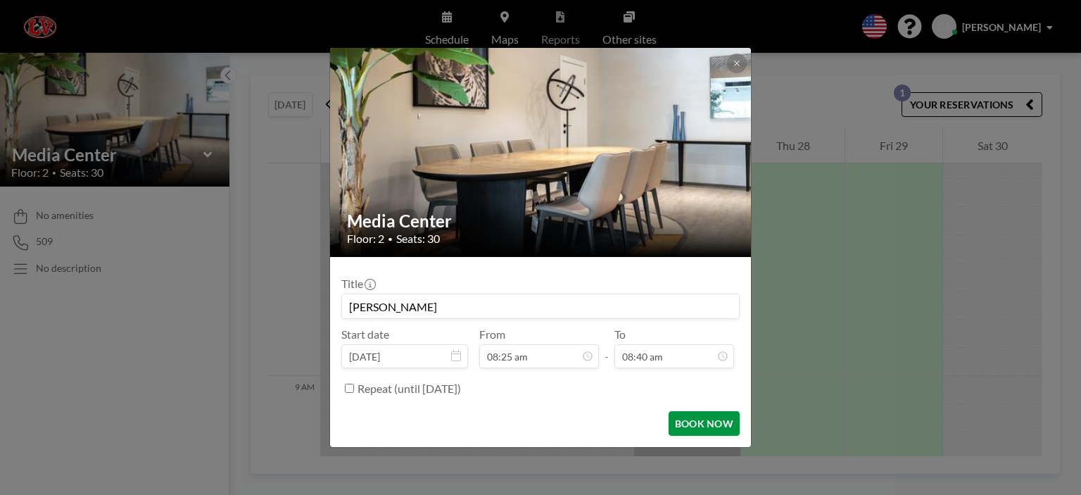
scroll to position [350, 0]
click at [701, 419] on button "BOOK NOW" at bounding box center [703, 423] width 71 height 25
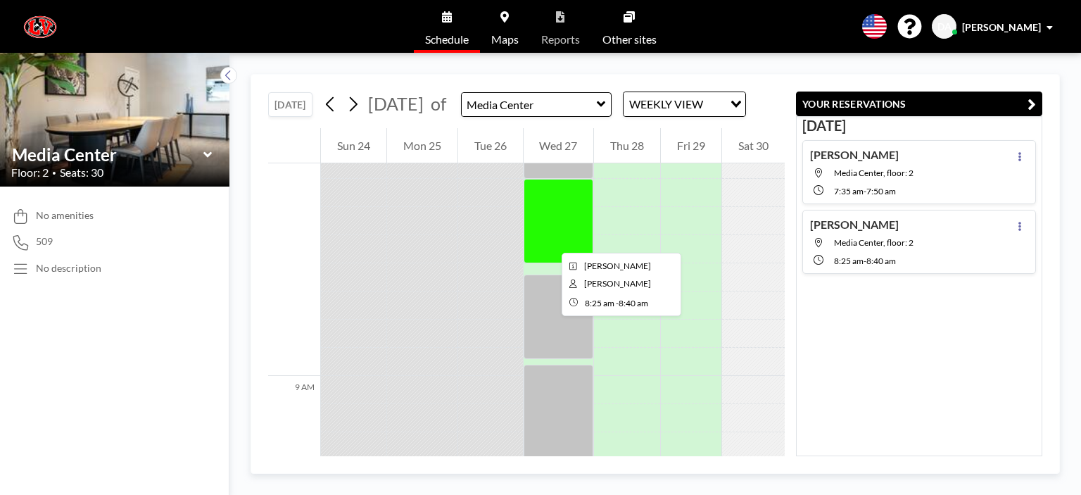
click at [550, 240] on div at bounding box center [558, 221] width 70 height 84
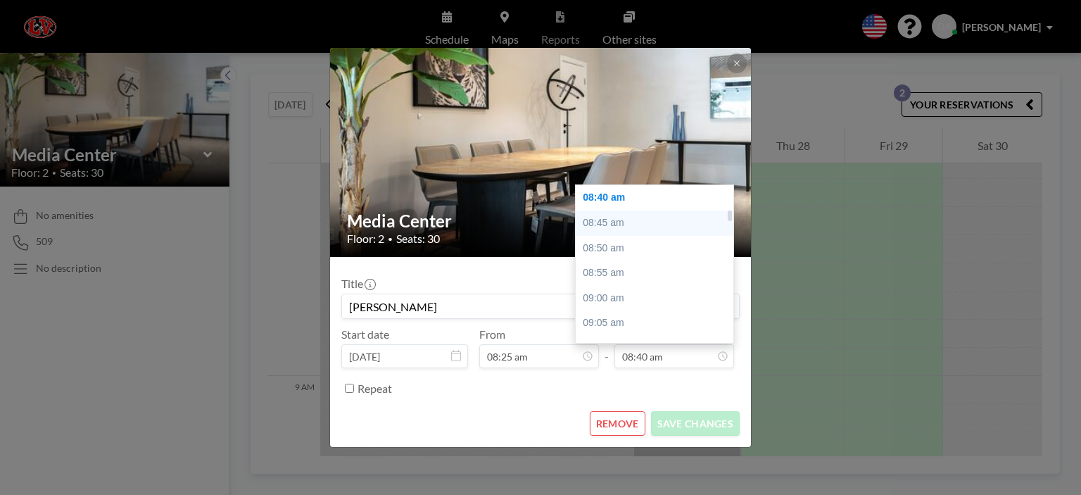
click at [597, 221] on div "08:45 am" at bounding box center [657, 222] width 165 height 25
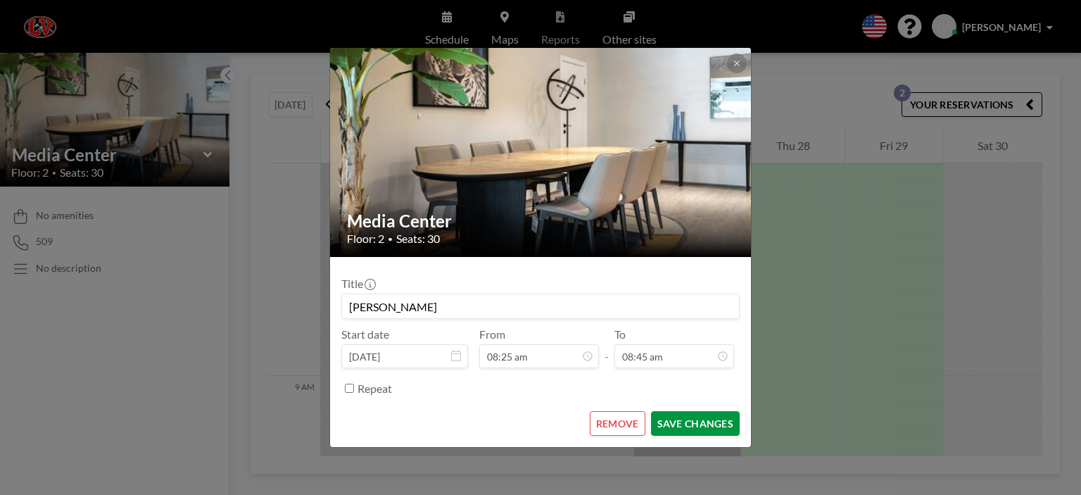
scroll to position [0, 0]
click at [690, 424] on button "SAVE CHANGES" at bounding box center [695, 423] width 89 height 25
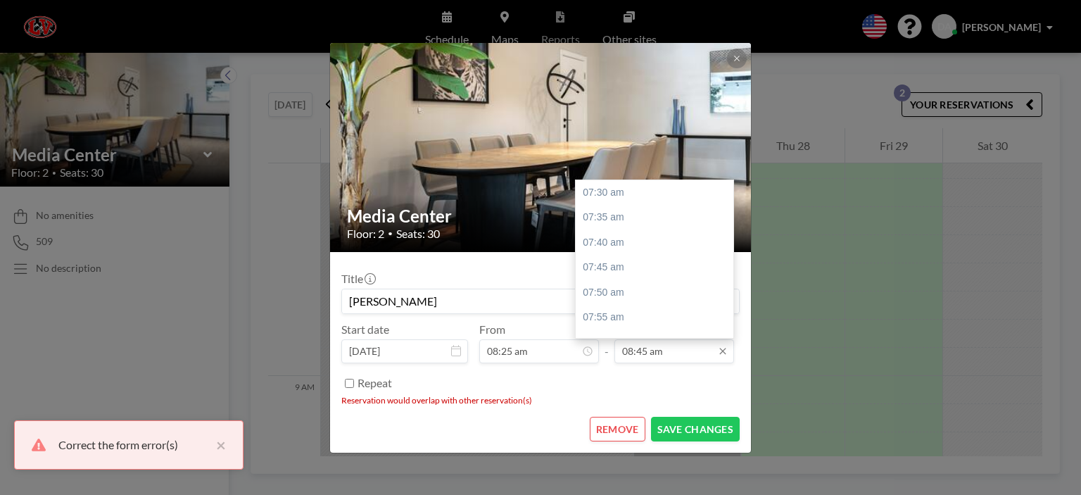
scroll to position [376, 0]
click at [654, 345] on input "08:45 am" at bounding box center [674, 351] width 120 height 24
click at [647, 350] on input "08:45 am" at bounding box center [674, 351] width 120 height 24
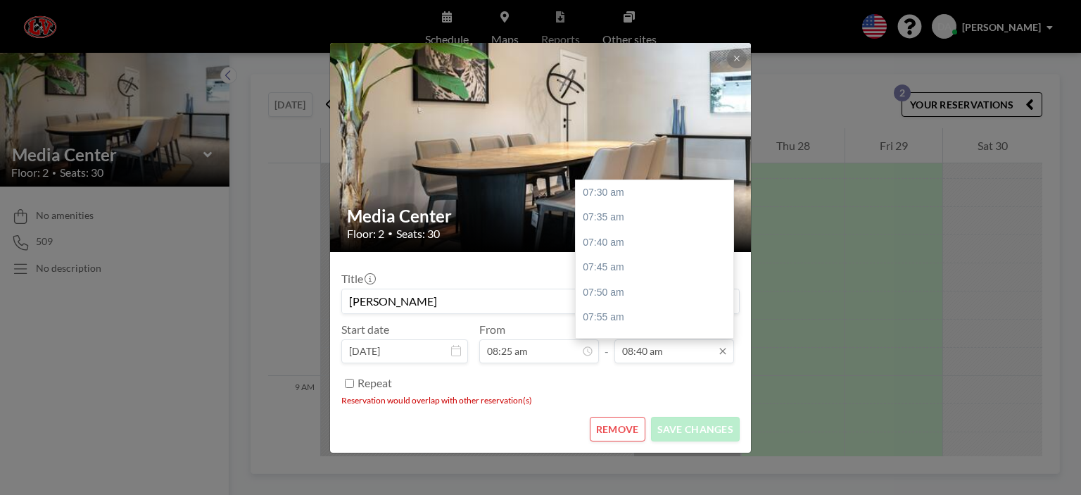
scroll to position [350, 0]
click at [647, 348] on input "08:40 am" at bounding box center [674, 351] width 120 height 24
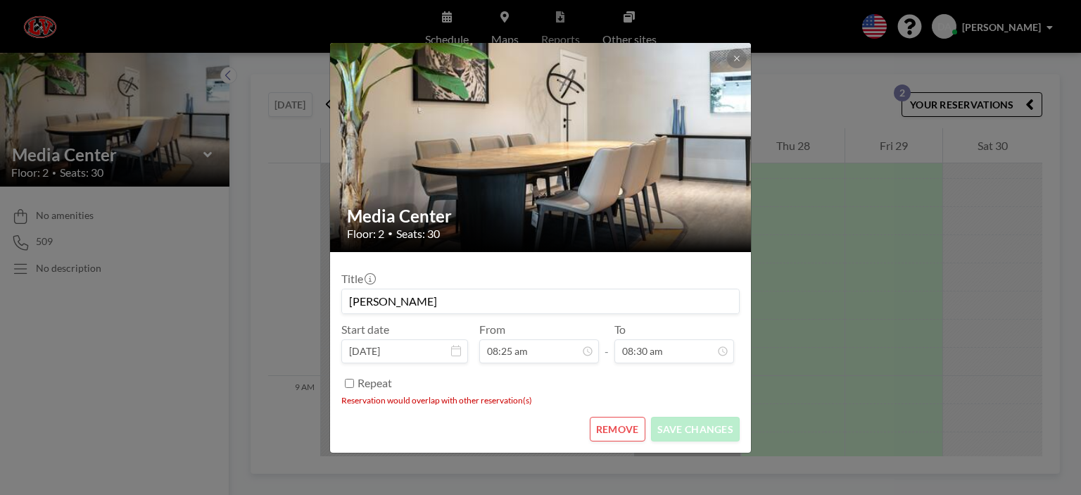
type input "08:30 am"
click at [680, 400] on li "Reservation would overlap with other reservation(s)" at bounding box center [540, 400] width 398 height 11
click at [692, 436] on button "SAVE CHANGES" at bounding box center [695, 428] width 89 height 25
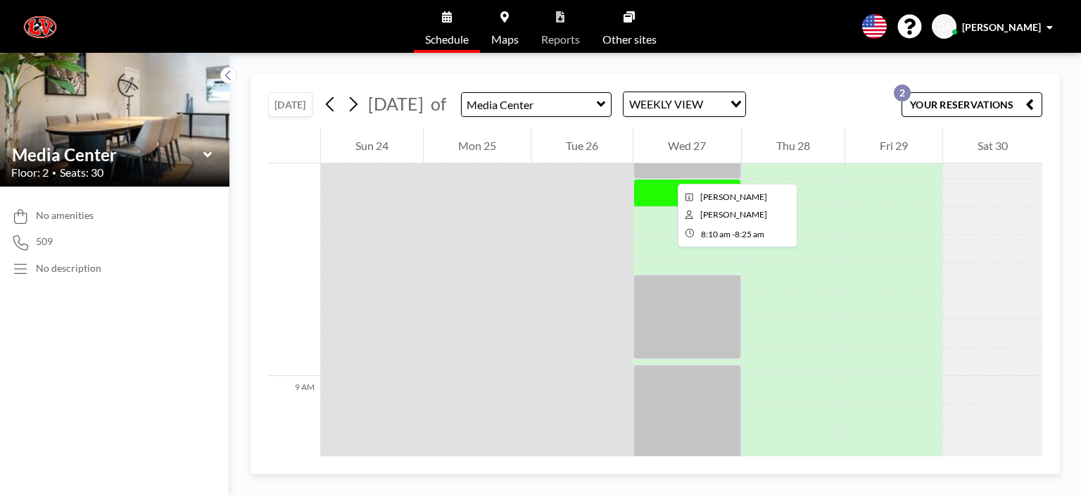
click at [666, 171] on div at bounding box center [686, 136] width 107 height 84
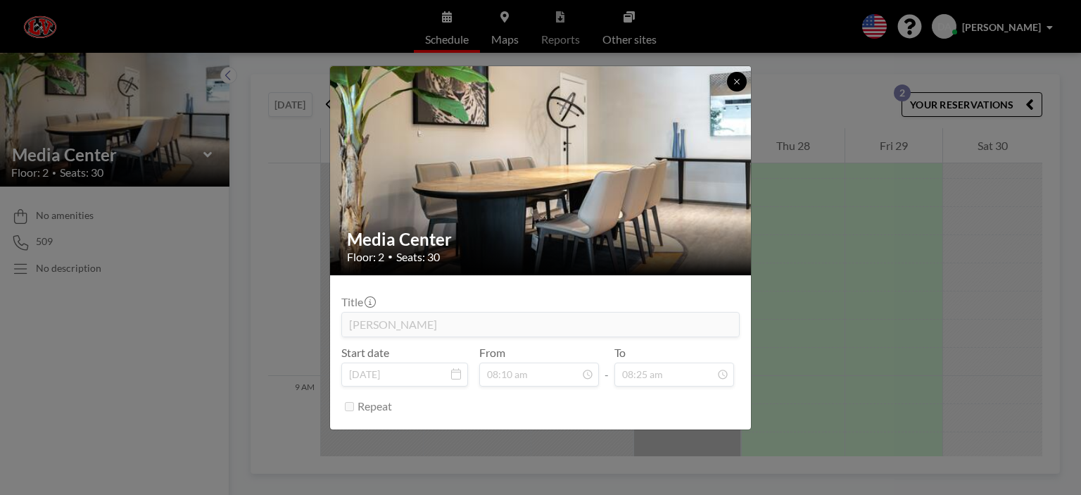
click at [737, 84] on icon at bounding box center [736, 81] width 8 height 8
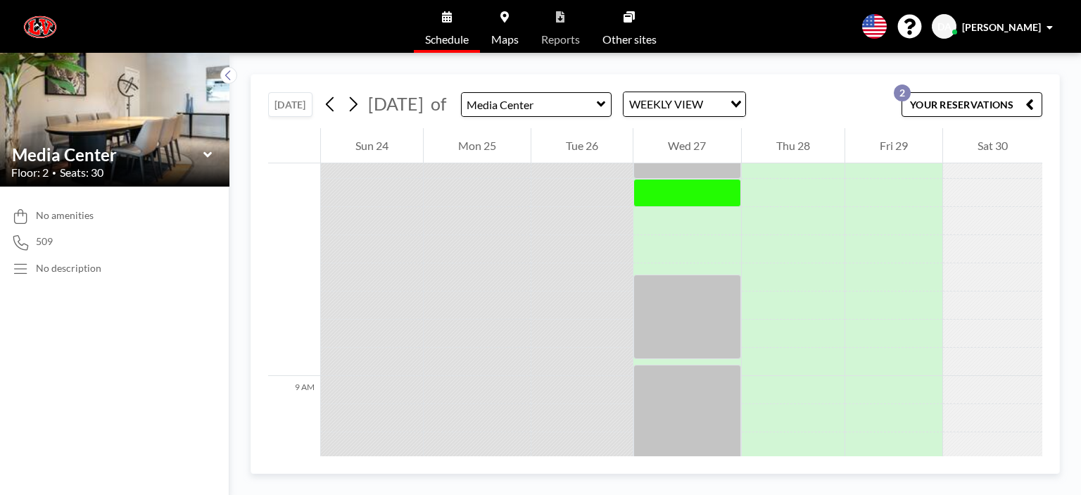
scroll to position [2545, 0]
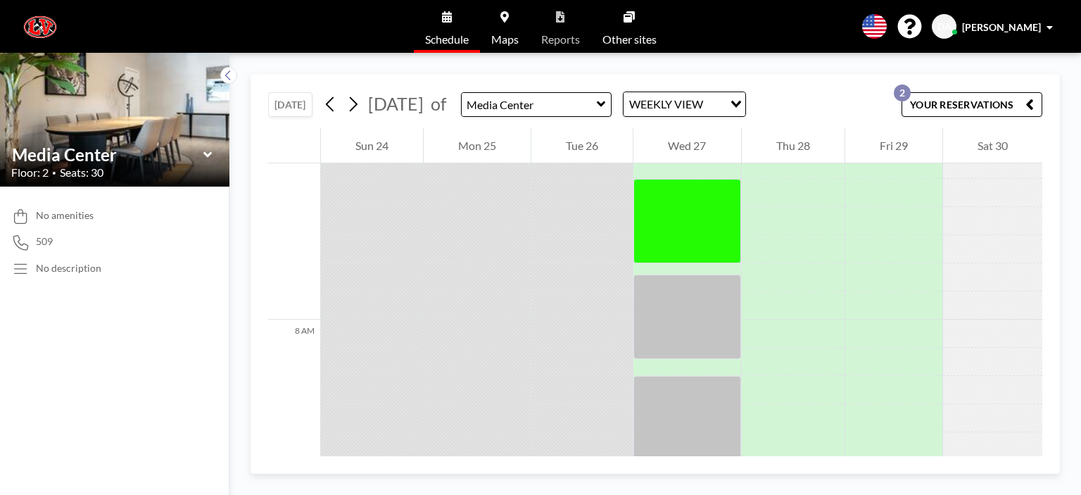
click at [650, 267] on div at bounding box center [686, 277] width 107 height 28
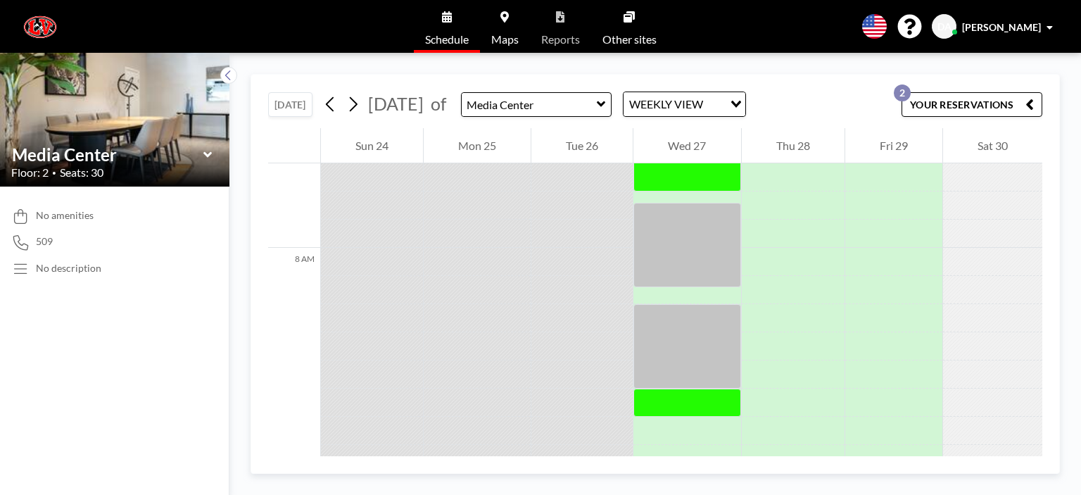
scroll to position [2630, 0]
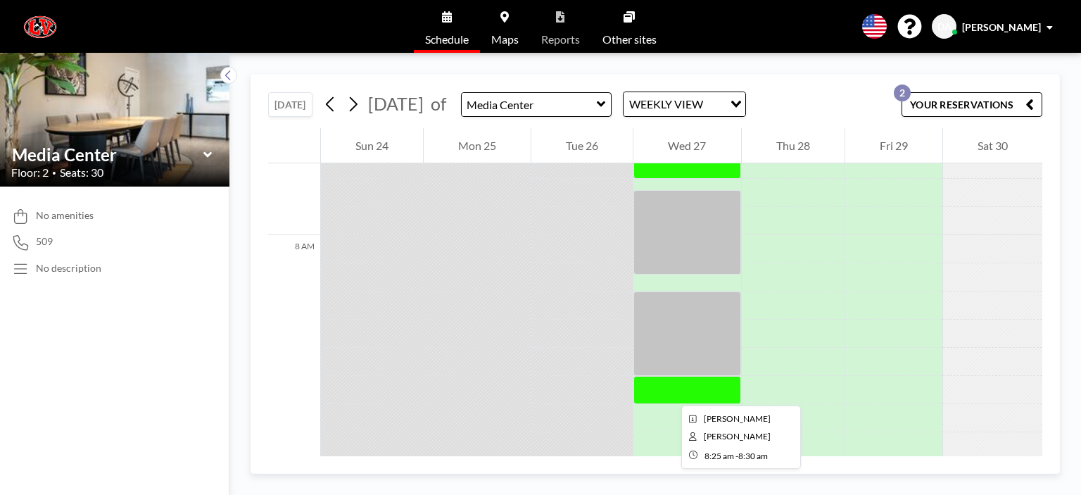
click at [670, 393] on div at bounding box center [686, 390] width 107 height 28
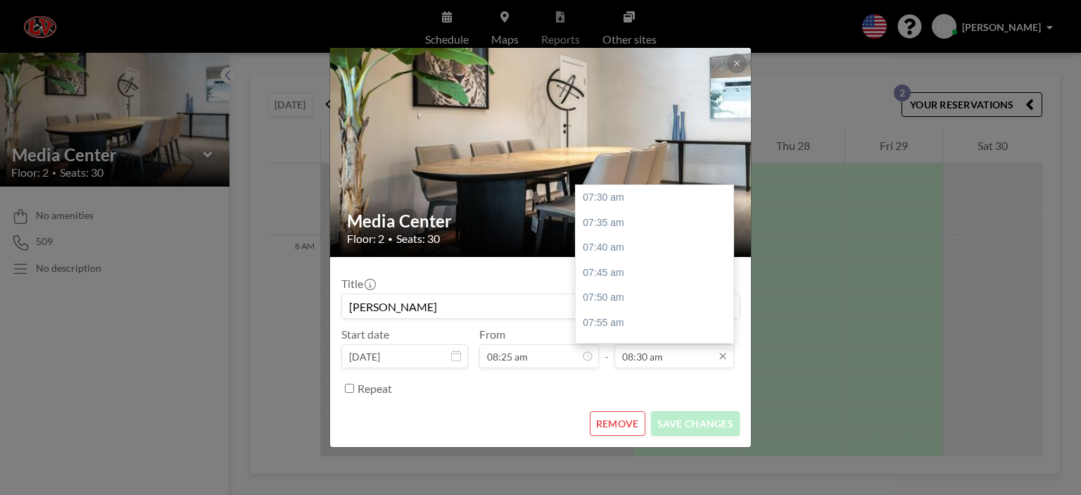
scroll to position [300, 0]
click at [597, 272] on div "08:45 am" at bounding box center [657, 272] width 165 height 25
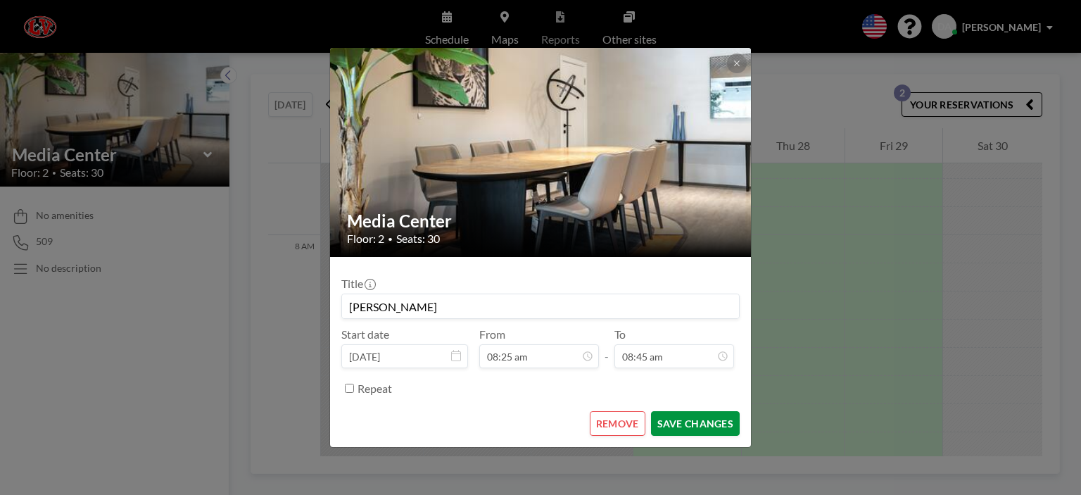
click at [687, 428] on button "SAVE CHANGES" at bounding box center [695, 423] width 89 height 25
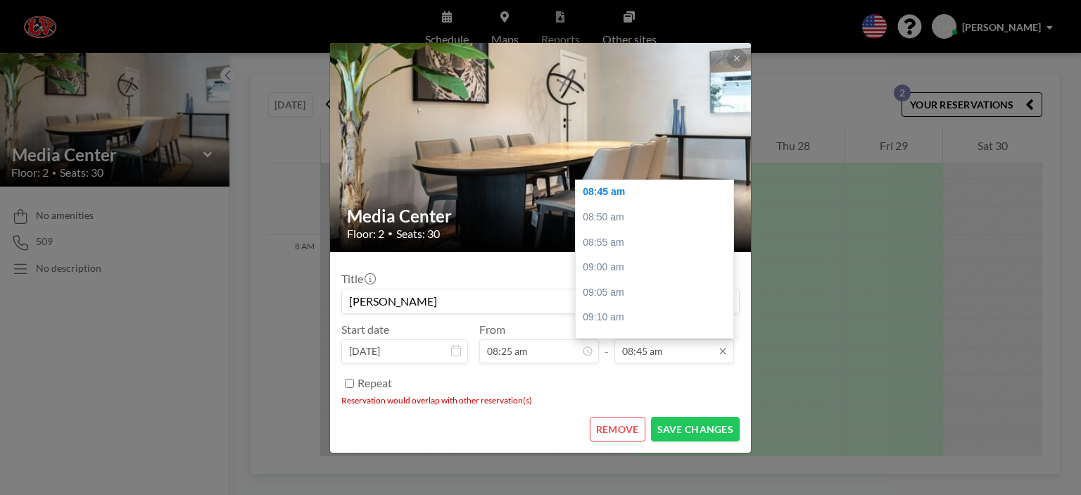
click at [644, 350] on input "08:45 am" at bounding box center [674, 351] width 120 height 24
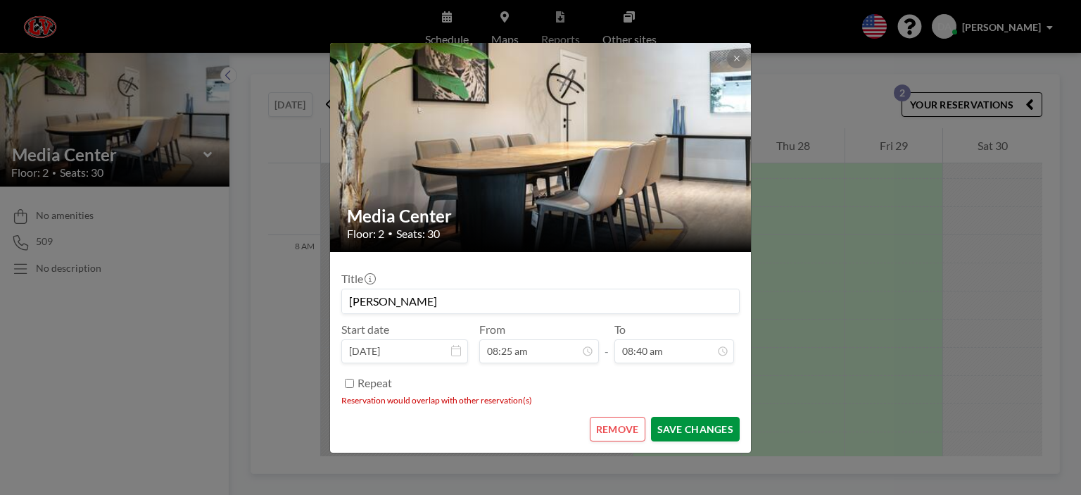
type input "08:40 am"
click at [689, 431] on button "SAVE CHANGES" at bounding box center [695, 428] width 89 height 25
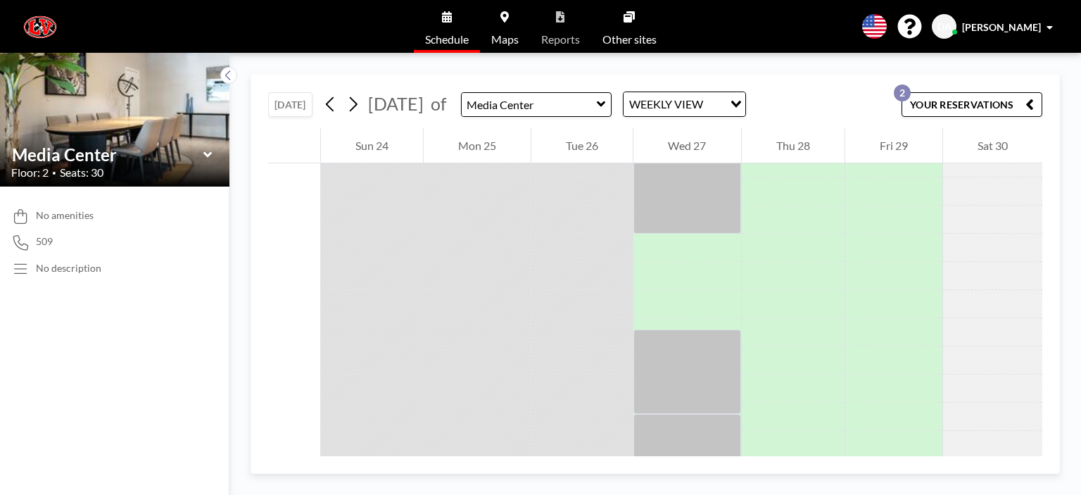
scroll to position [2918, 0]
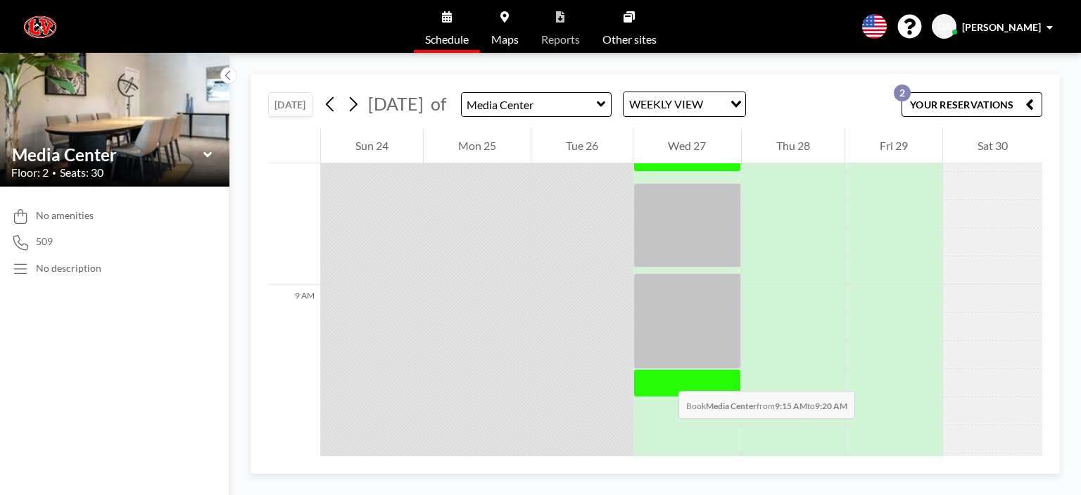
click at [664, 376] on div at bounding box center [686, 383] width 107 height 28
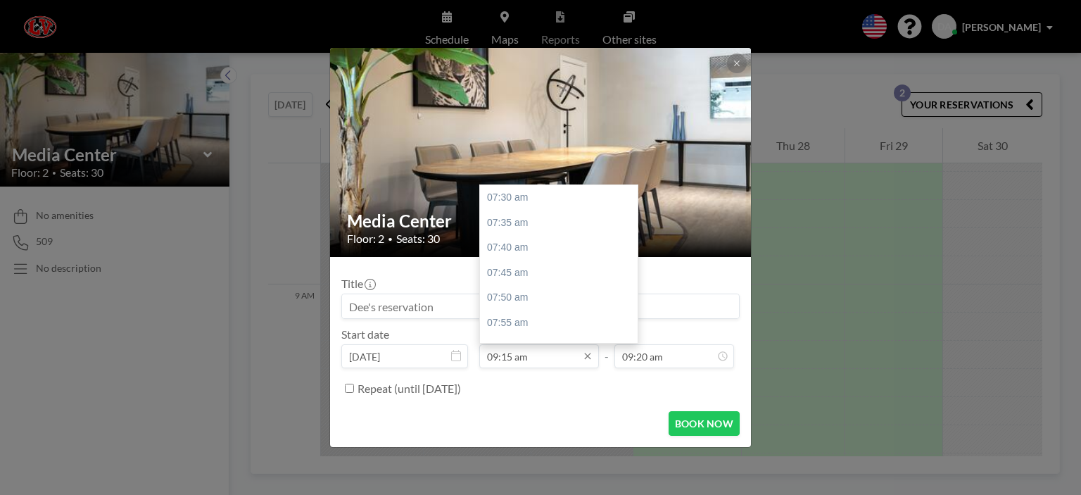
scroll to position [526, 0]
click at [512, 355] on input "09:15 am" at bounding box center [539, 356] width 120 height 24
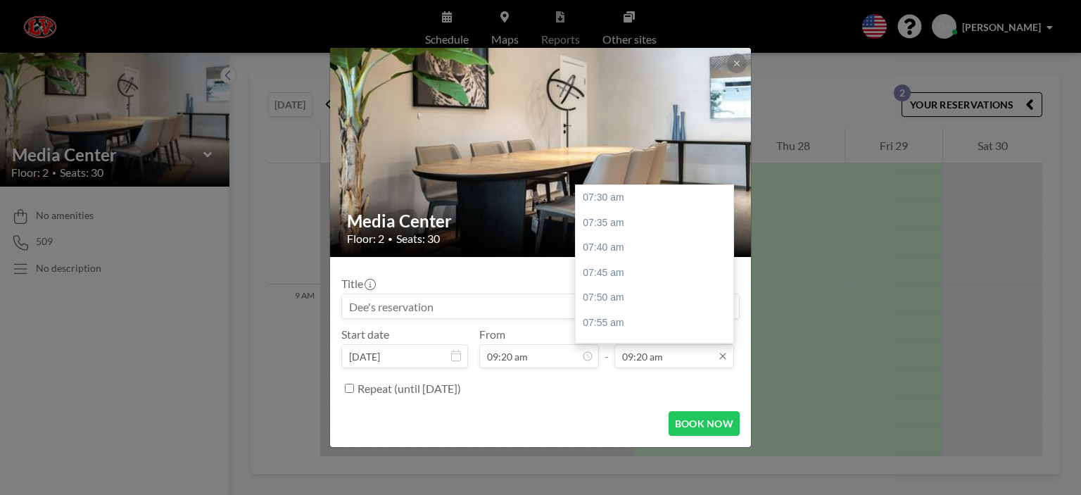
scroll to position [551, 0]
type input "09:20 am"
click at [647, 354] on input "09:20 am" at bounding box center [674, 356] width 120 height 24
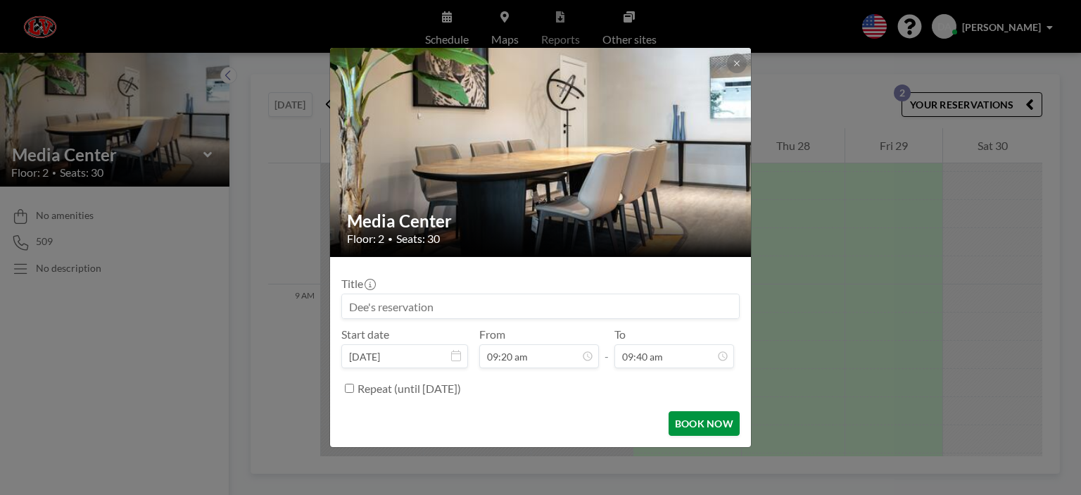
type input "09:40 am"
click at [715, 423] on button "BOOK NOW" at bounding box center [703, 423] width 71 height 25
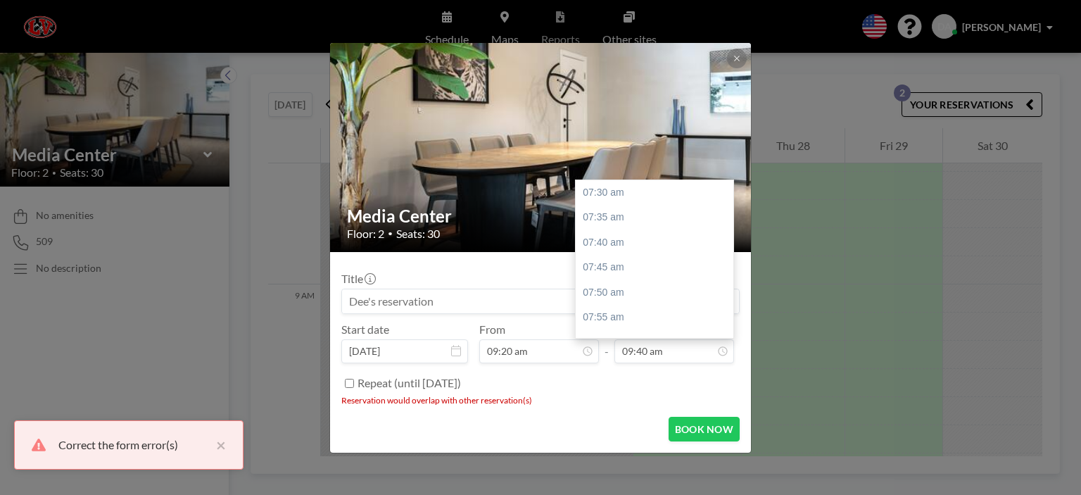
scroll to position [651, 0]
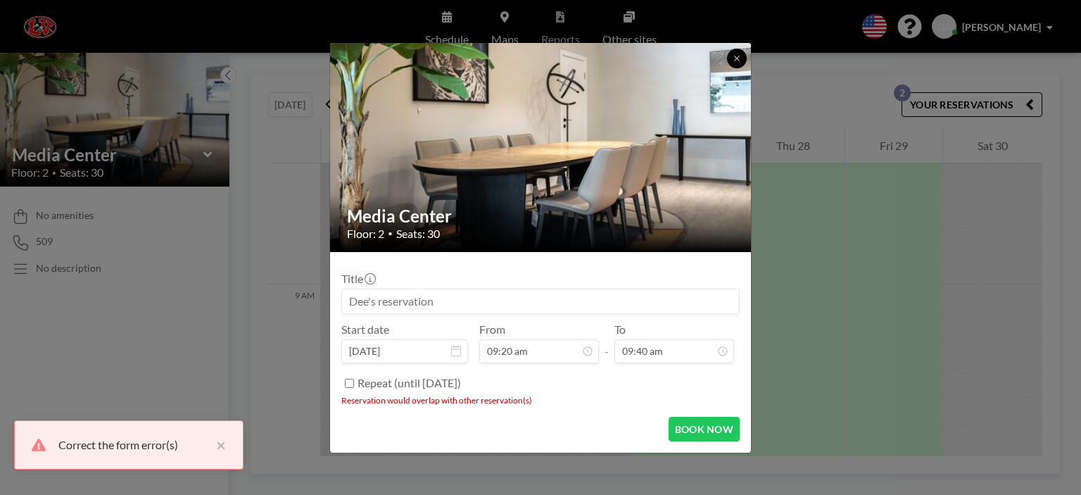
click at [732, 58] on icon at bounding box center [736, 58] width 8 height 8
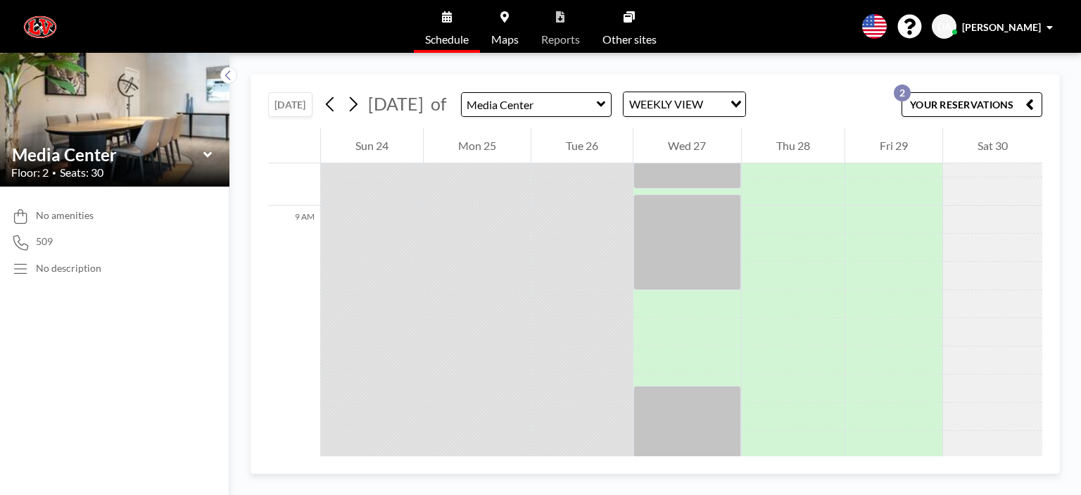
scroll to position [3028, 0]
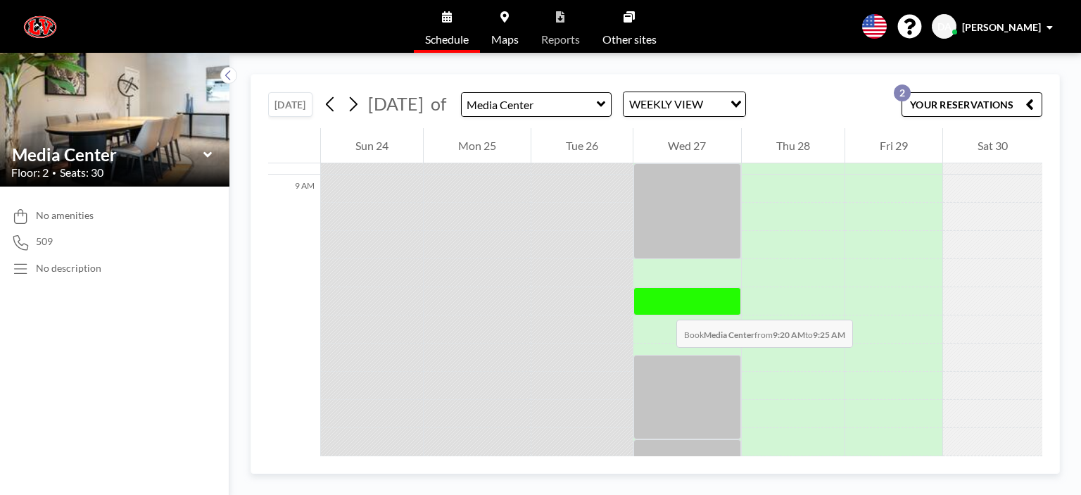
click at [662, 305] on div at bounding box center [686, 301] width 107 height 28
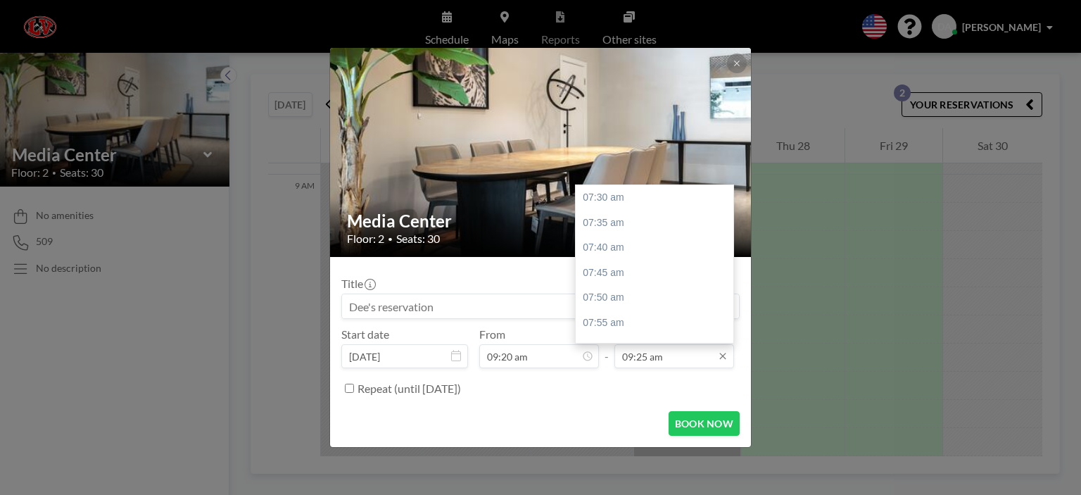
scroll to position [576, 0]
click at [646, 356] on input "09:25 am" at bounding box center [674, 356] width 120 height 24
click at [600, 244] on div "09:35 am" at bounding box center [657, 247] width 165 height 25
type input "09:35 am"
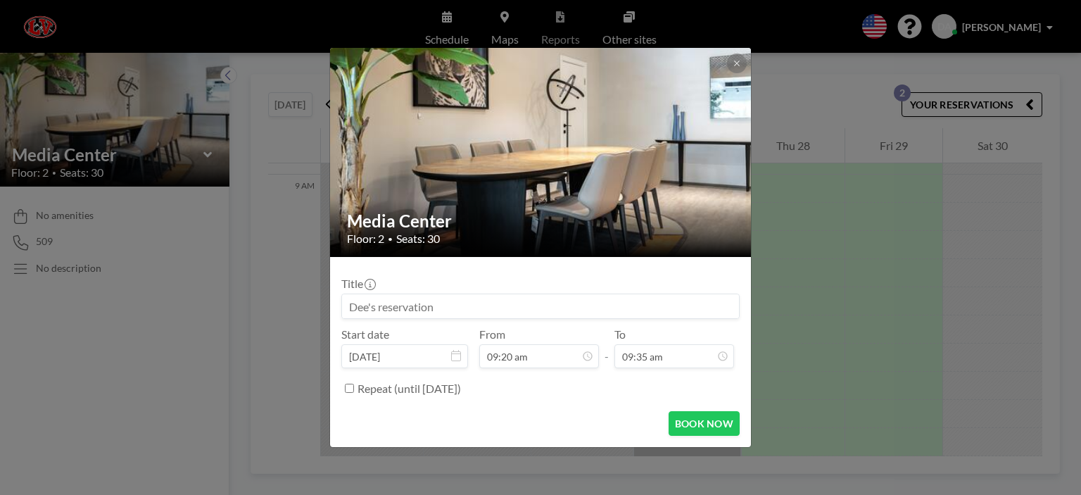
scroll to position [0, 0]
click at [687, 426] on button "BOOK NOW" at bounding box center [703, 423] width 71 height 25
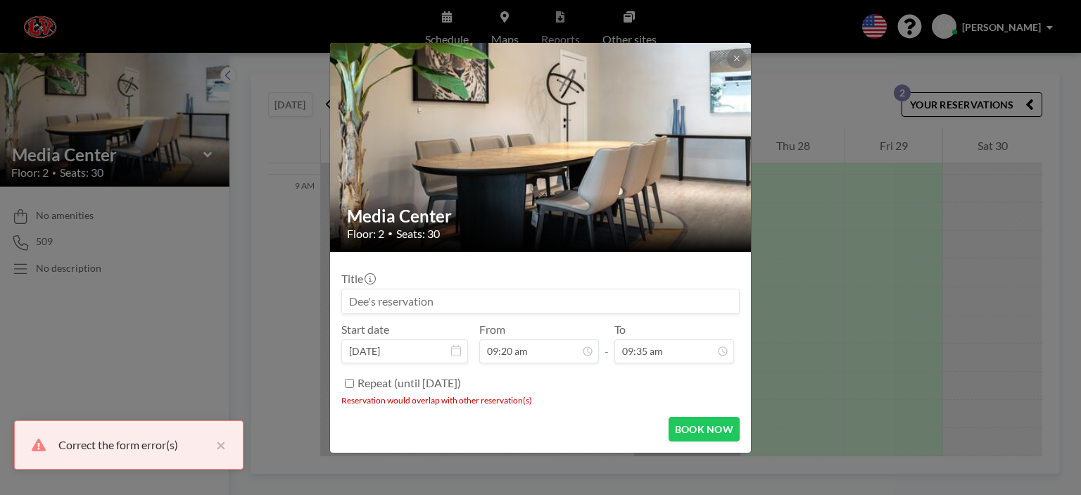
scroll to position [626, 0]
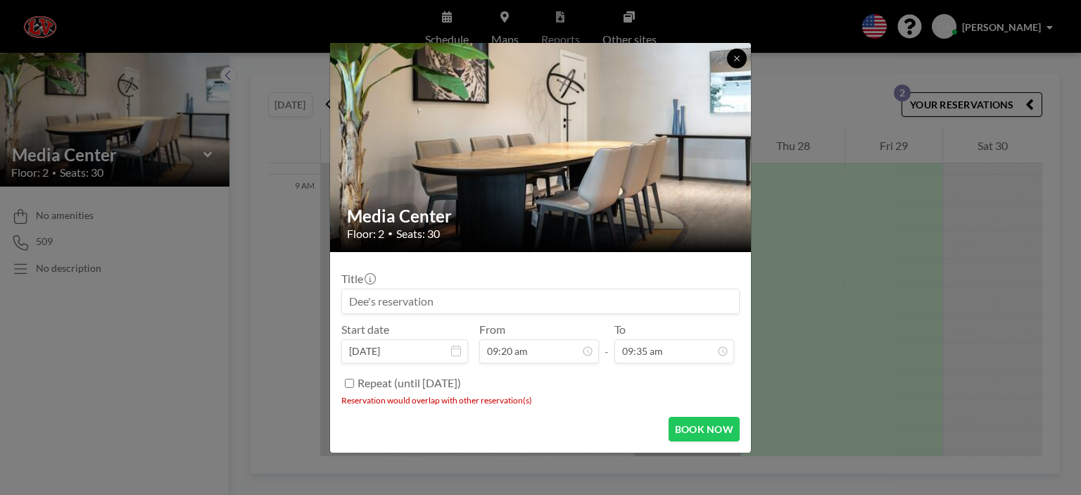
click at [737, 59] on icon at bounding box center [736, 58] width 5 height 5
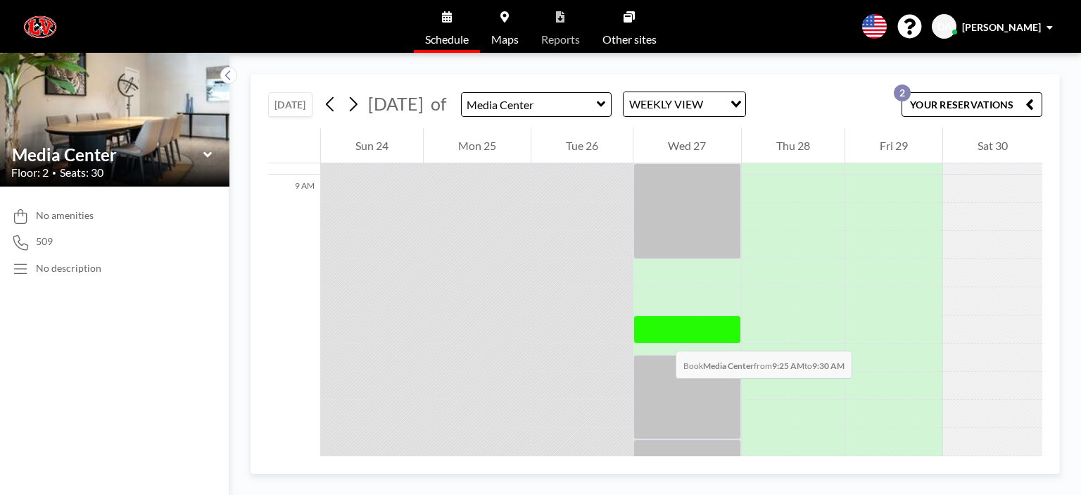
click at [661, 336] on div at bounding box center [686, 329] width 107 height 28
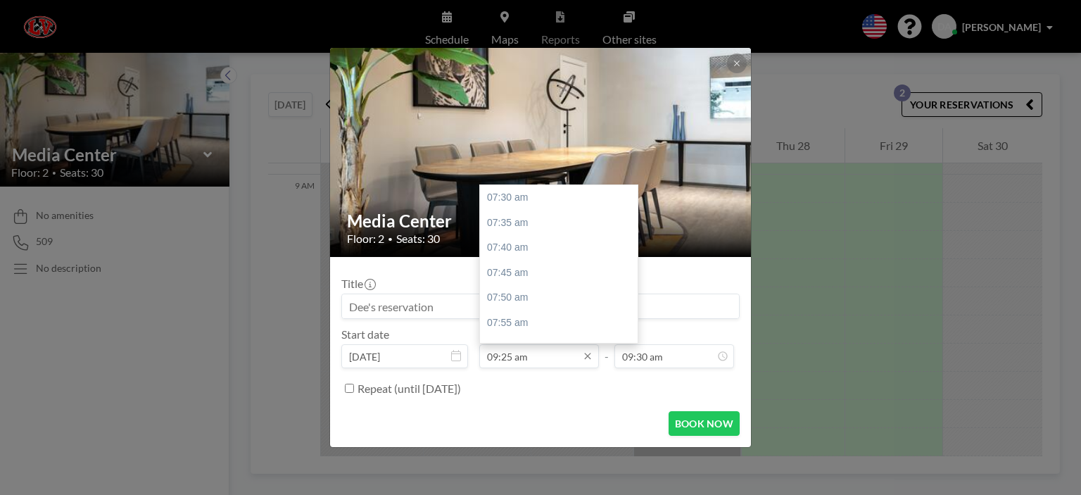
scroll to position [576, 0]
click at [502, 358] on input "09:25 am" at bounding box center [539, 356] width 120 height 24
click at [509, 357] on input "09:25 am" at bounding box center [539, 356] width 120 height 24
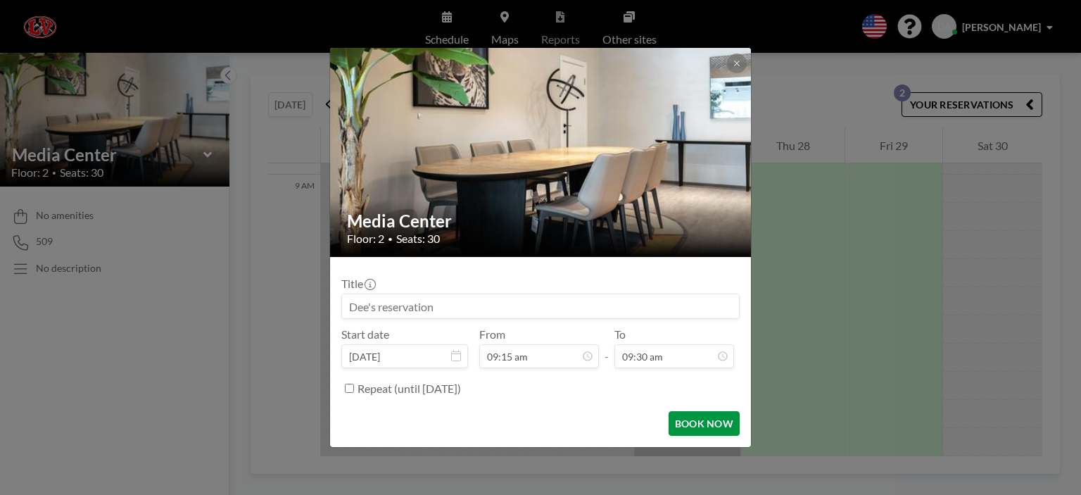
type input "09:15 am"
click at [707, 425] on button "BOOK NOW" at bounding box center [703, 423] width 71 height 25
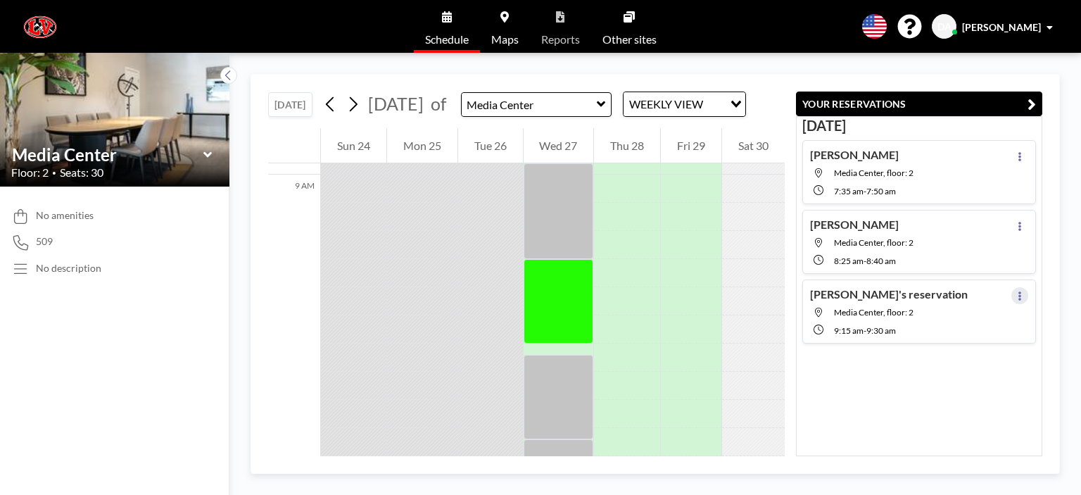
click at [1017, 294] on icon at bounding box center [1020, 295] width 6 height 9
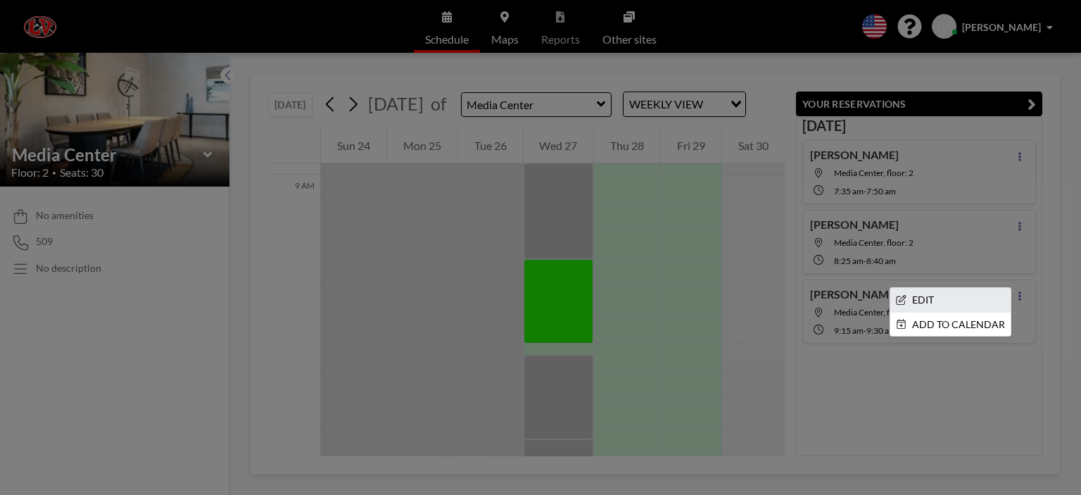
click at [948, 288] on li "EDIT" at bounding box center [950, 300] width 120 height 24
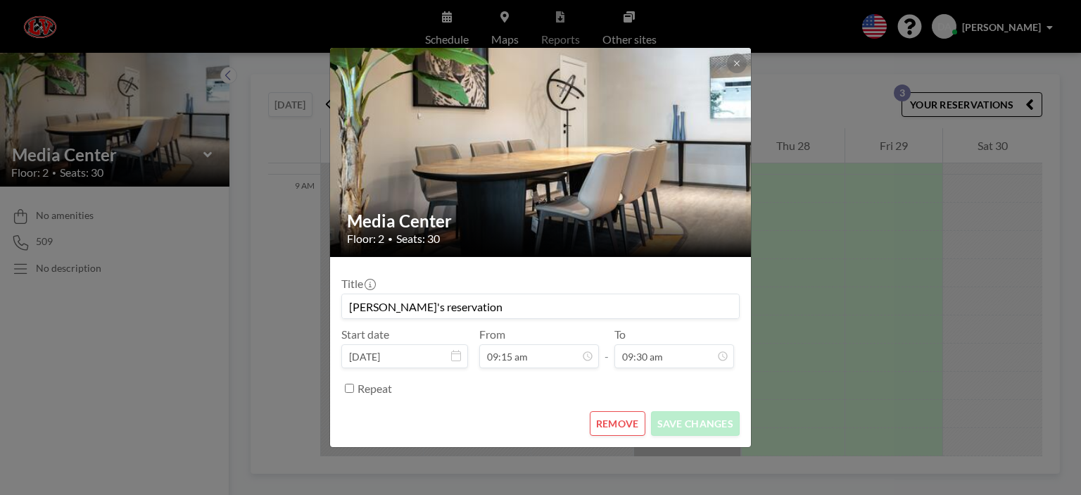
click at [357, 307] on input "Dee's reservation" at bounding box center [540, 306] width 397 height 24
drag, startPoint x: 447, startPoint y: 303, endPoint x: 194, endPoint y: 304, distance: 253.3
click at [194, 304] on div "Media Center Floor: 2 • Seats: 30 Title Dee's reservation Start date Aug 27, 20…" at bounding box center [540, 247] width 1081 height 495
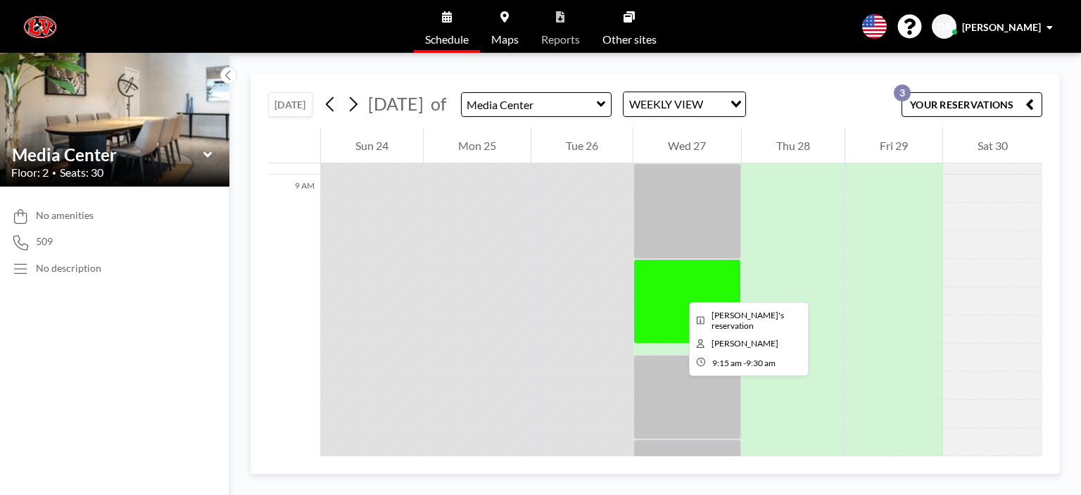
click at [677, 289] on div at bounding box center [686, 301] width 107 height 84
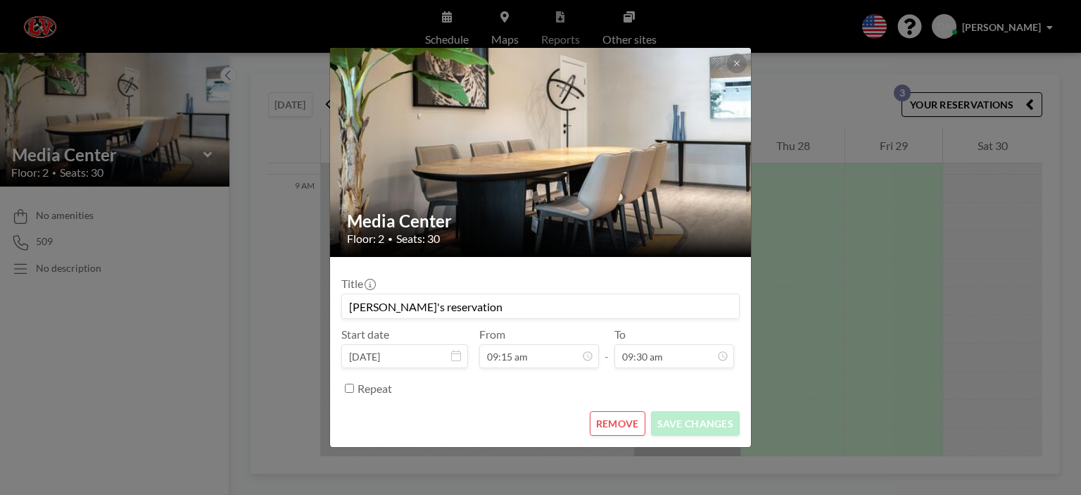
click at [435, 305] on input "Dee's reservation" at bounding box center [540, 306] width 397 height 24
type input "D"
click at [685, 421] on button "SAVE CHANGES" at bounding box center [695, 423] width 89 height 25
type input "[PERSON_NAME]"
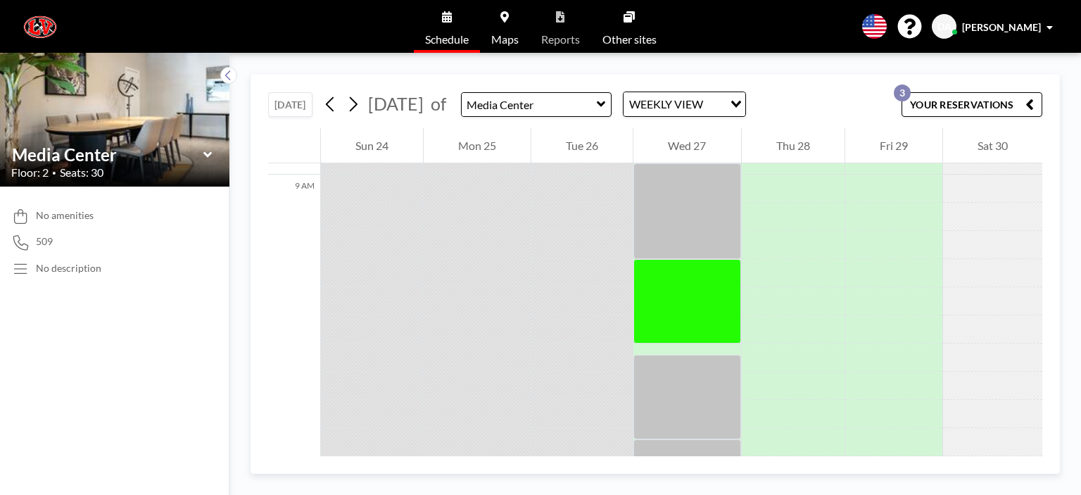
click at [943, 105] on button "YOUR RESERVATIONS 3" at bounding box center [971, 104] width 141 height 25
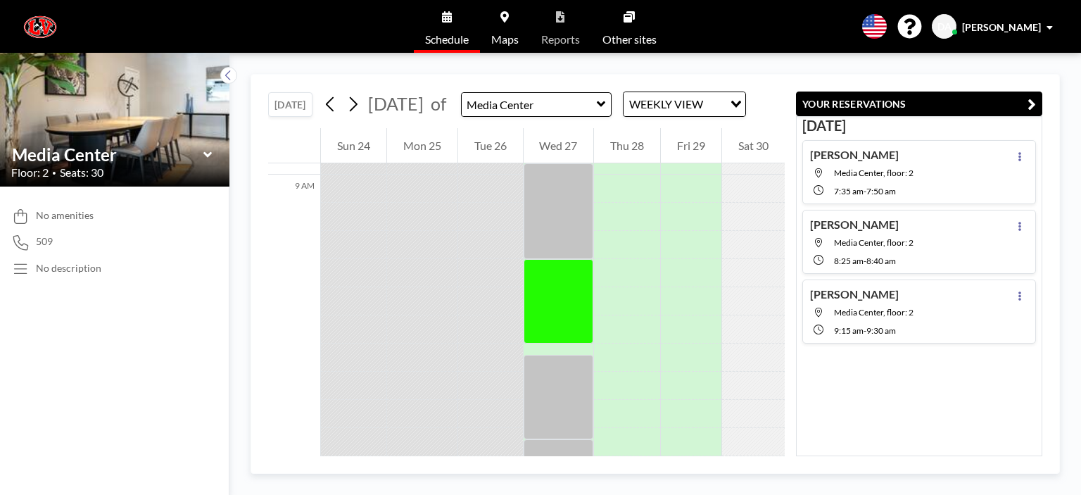
click at [1047, 26] on span at bounding box center [1049, 28] width 6 height 10
click at [1014, 62] on span "Profile" at bounding box center [1010, 67] width 30 height 14
